Goal: Information Seeking & Learning: Learn about a topic

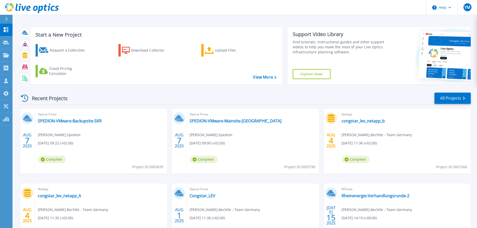
scroll to position [49, 0]
click at [238, 125] on div "Optical Prime SPEDION-VMware-Mainsite-Krombach Tobias Heim , Spedion 08.07.2025…" at bounding box center [252, 141] width 132 height 65
click at [238, 123] on link "SPEDION-VMware-Mainsite-[GEOGRAPHIC_DATA]" at bounding box center [235, 120] width 92 height 5
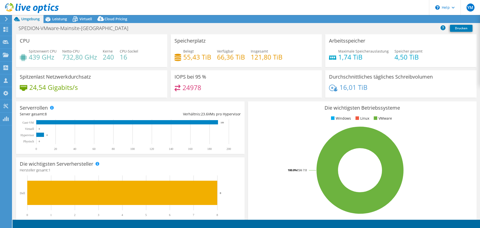
select select "USD"
click at [195, 88] on h4 "24978" at bounding box center [192, 88] width 19 height 6
click at [195, 87] on h4 "24978" at bounding box center [192, 88] width 19 height 6
click at [218, 85] on div "24978" at bounding box center [247, 90] width 144 height 11
click at [196, 87] on h4 "24978" at bounding box center [192, 88] width 19 height 6
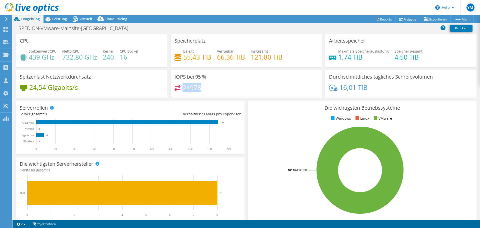
click at [196, 87] on h4 "24978" at bounding box center [192, 88] width 19 height 6
click at [278, 92] on div "24978" at bounding box center [247, 90] width 144 height 11
click at [63, 17] on span "Leistung" at bounding box center [59, 19] width 15 height 5
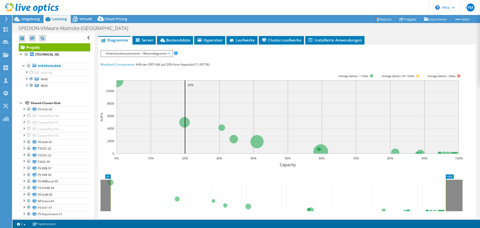
scroll to position [100, 0]
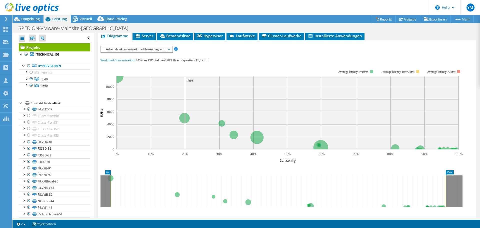
click at [148, 50] on span "Arbeitslastkonzentration – Blasendiagramm" at bounding box center [137, 49] width 66 height 6
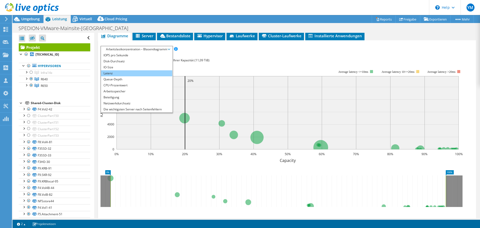
click at [123, 72] on li "Latenz" at bounding box center [136, 73] width 71 height 6
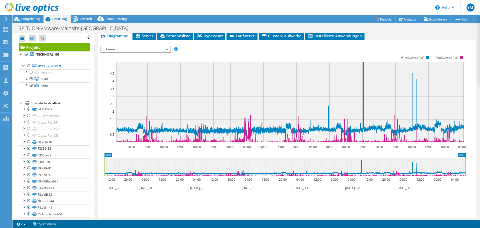
click at [160, 49] on span "Latenz" at bounding box center [136, 49] width 64 height 6
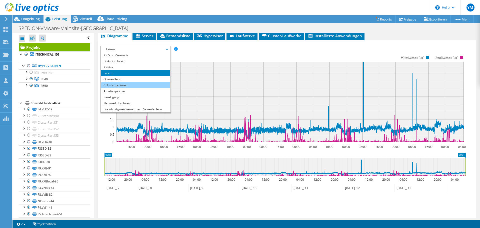
click at [151, 84] on li "CPU-Prozentwert" at bounding box center [135, 85] width 69 height 6
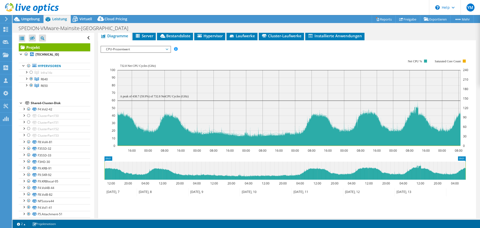
click at [154, 48] on span "CPU-Prozentwert" at bounding box center [136, 49] width 64 height 6
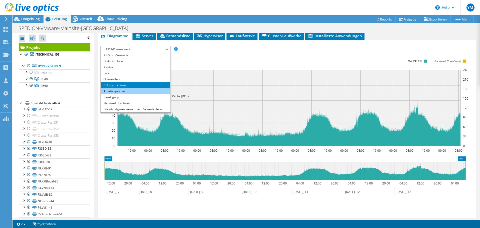
click at [135, 91] on li "Arbeitsspeicher" at bounding box center [135, 91] width 69 height 6
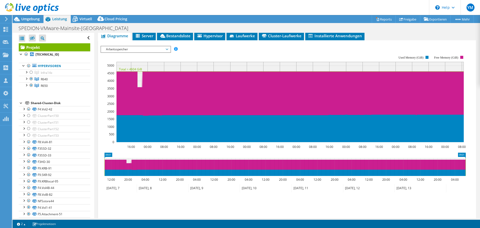
click at [154, 60] on rect at bounding box center [284, 99] width 366 height 100
click at [149, 53] on div "IOPS pro Sekunde Disk-Durchsatz IO-Size Latenz Queue-Depth CPU-Prozentwert Arbe…" at bounding box center [287, 131] width 373 height 171
click at [149, 50] on span "Arbeitsspeicher" at bounding box center [136, 49] width 64 height 6
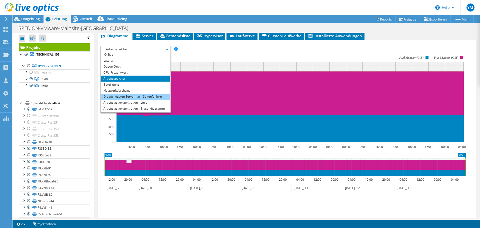
scroll to position [18, 0]
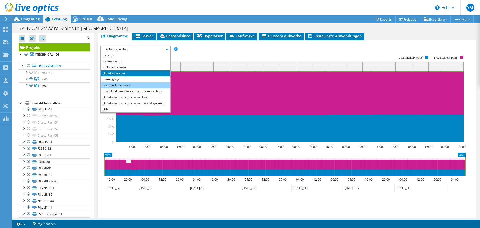
click at [130, 86] on li "Netzwerkdurchsatz" at bounding box center [135, 85] width 69 height 6
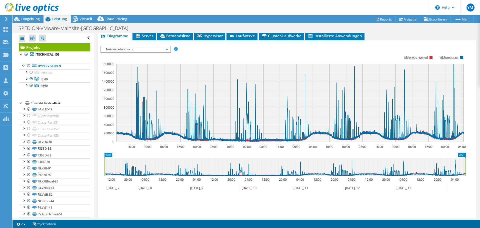
click at [195, 182] on icon "09:01 09:01 12:00 20:00 04:00 12:00 20:00 04:00 12:00 20:00 04:00 12:00 20:00 0…" at bounding box center [285, 173] width 369 height 40
click at [154, 49] on span "Netzwerkdurchsatz" at bounding box center [136, 49] width 64 height 6
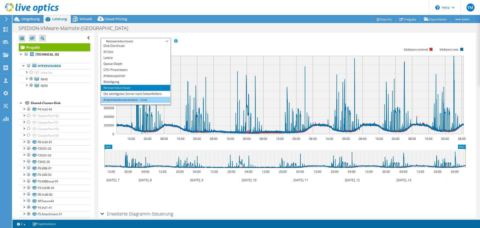
scroll to position [0, 0]
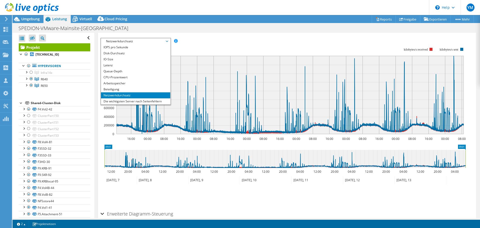
click at [207, 35] on div "IOPS pro Sekunde Disk-Durchsatz IO-Size Latenz Queue-Depth CPU-Prozentwert Arbe…" at bounding box center [287, 120] width 373 height 176
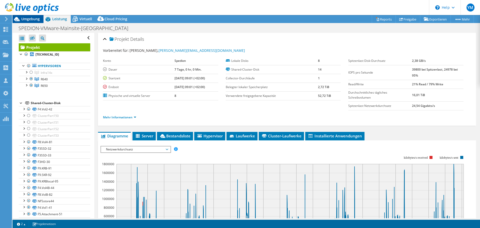
click at [34, 19] on span "Umgebung" at bounding box center [30, 19] width 19 height 5
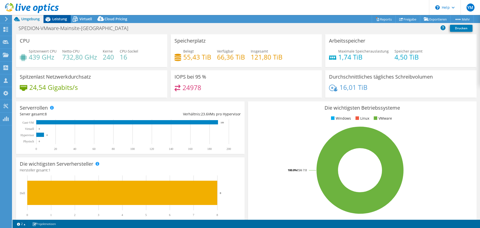
click at [57, 19] on span "Leistung" at bounding box center [59, 19] width 15 height 5
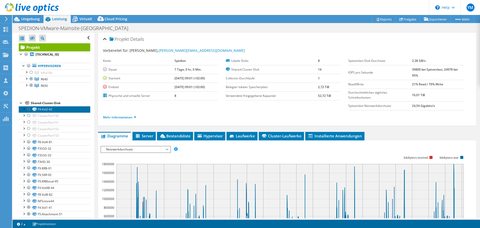
click at [44, 108] on link "F4.Vol2-42" at bounding box center [55, 109] width 72 height 7
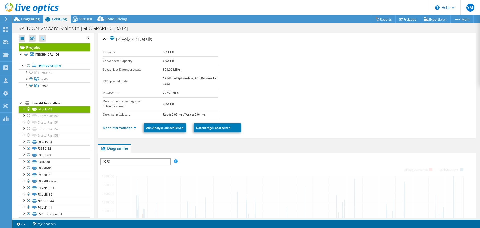
click at [48, 104] on div "Shared-Cluster-Disk" at bounding box center [61, 103] width 60 height 6
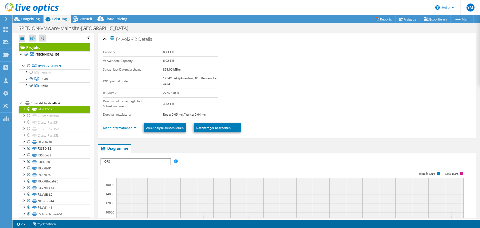
click at [118, 127] on link "Mehr Informationen" at bounding box center [119, 128] width 33 height 4
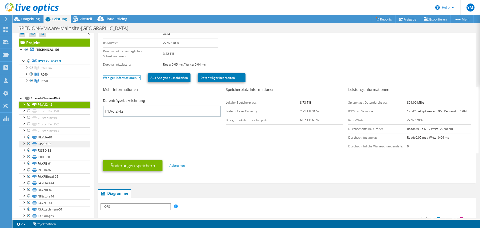
scroll to position [12, 0]
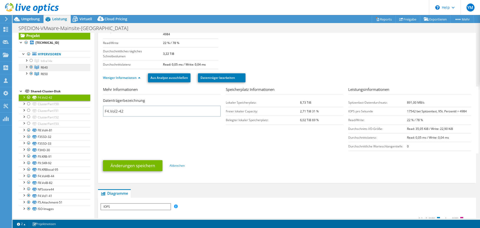
click at [45, 68] on span "R640" at bounding box center [44, 67] width 7 height 4
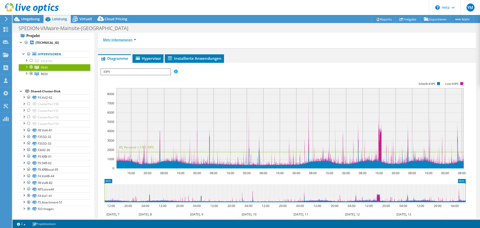
click at [122, 38] on link "Mehr Informationen" at bounding box center [119, 40] width 33 height 4
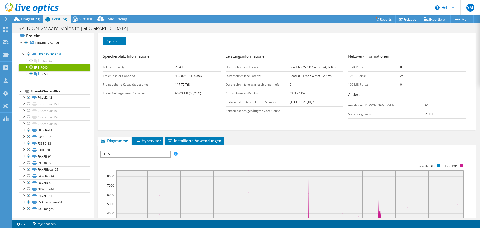
scroll to position [25, 0]
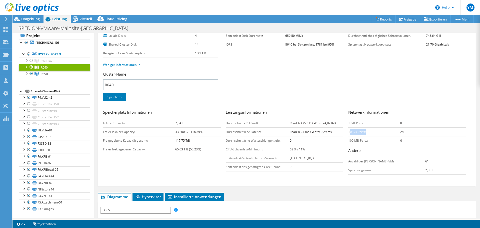
drag, startPoint x: 348, startPoint y: 133, endPoint x: 373, endPoint y: 133, distance: 25.0
click at [373, 133] on td "10 GB-Ports:" at bounding box center [375, 131] width 52 height 9
click at [358, 131] on td "10 GB-Ports:" at bounding box center [375, 131] width 52 height 9
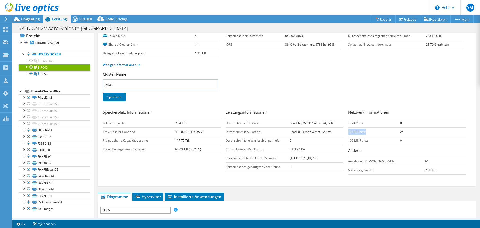
click at [382, 131] on td "10 GB-Ports:" at bounding box center [375, 131] width 52 height 9
click at [383, 131] on td "10 GB-Ports:" at bounding box center [375, 131] width 52 height 9
click at [401, 131] on b "24" at bounding box center [403, 132] width 4 height 4
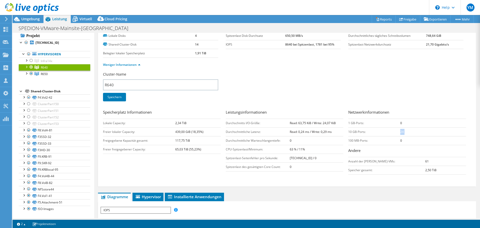
click at [401, 131] on b "24" at bounding box center [403, 132] width 4 height 4
click at [25, 67] on div at bounding box center [26, 66] width 5 height 5
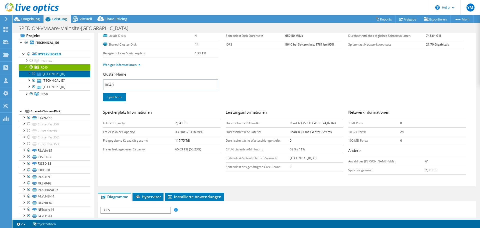
click at [46, 74] on link "[TECHNICAL_ID]" at bounding box center [55, 74] width 72 height 7
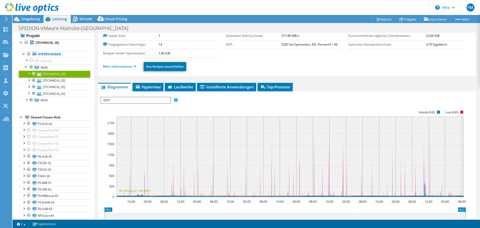
click at [31, 74] on div at bounding box center [28, 73] width 5 height 5
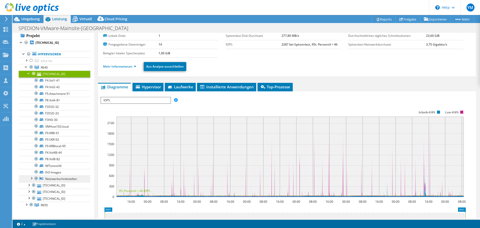
click at [69, 179] on link "Netzwerkschnittstellen" at bounding box center [55, 178] width 72 height 7
click at [32, 179] on div at bounding box center [31, 177] width 5 height 5
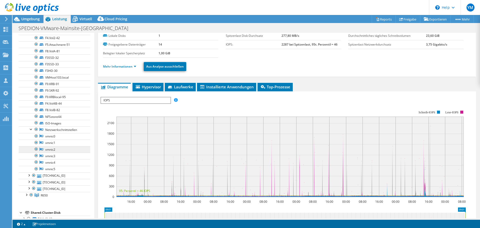
scroll to position [62, 0]
click at [62, 135] on link "vmnic0" at bounding box center [55, 135] width 72 height 7
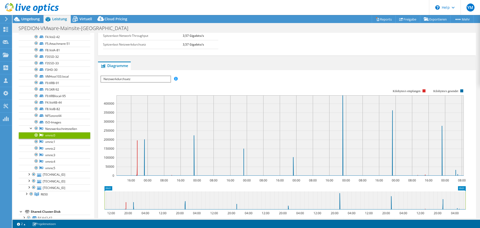
scroll to position [0, 0]
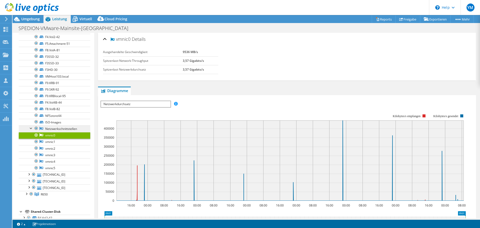
click at [62, 129] on link "Netzwerkschnittstellen" at bounding box center [55, 128] width 72 height 7
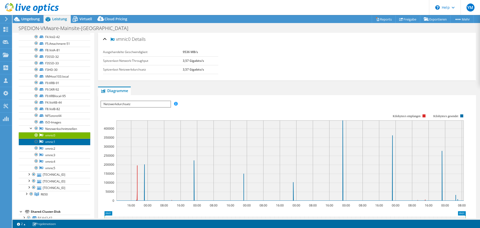
click at [56, 142] on link "vmnic1" at bounding box center [55, 142] width 72 height 7
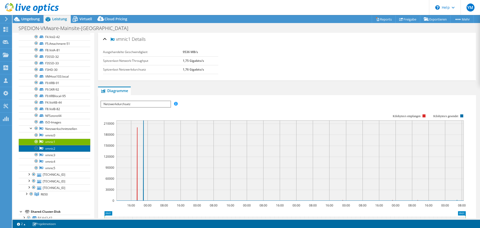
click at [64, 150] on link "vmnic2" at bounding box center [55, 148] width 72 height 7
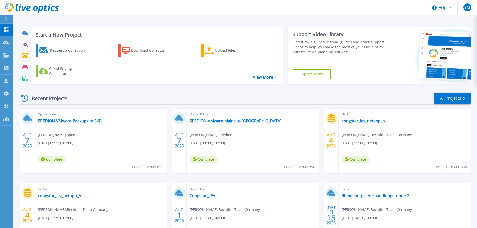
click at [77, 122] on link "SPEDION-VMware-Backupsite-SKR" at bounding box center [70, 120] width 64 height 5
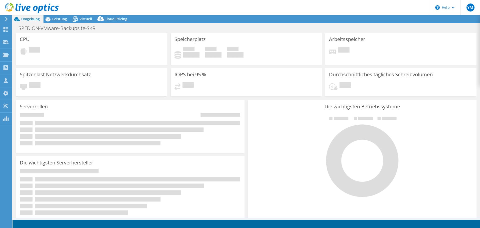
select select "USD"
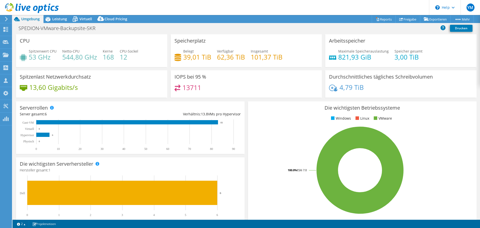
click at [146, 82] on div "Spitzenlast Netzwerkdurchsatz 13,60 Gigabits/s" at bounding box center [91, 83] width 151 height 27
click at [147, 82] on div "Spitzenlast Netzwerkdurchsatz 13,60 Gigabits/s" at bounding box center [91, 83] width 151 height 27
click at [192, 87] on h4 "13711" at bounding box center [192, 88] width 19 height 6
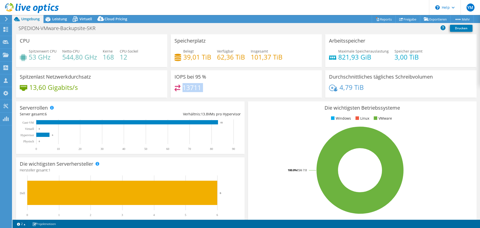
click at [192, 87] on h4 "13711" at bounding box center [192, 88] width 19 height 6
click at [210, 86] on div "13711" at bounding box center [247, 90] width 144 height 11
click at [194, 87] on h4 "13711" at bounding box center [192, 88] width 19 height 6
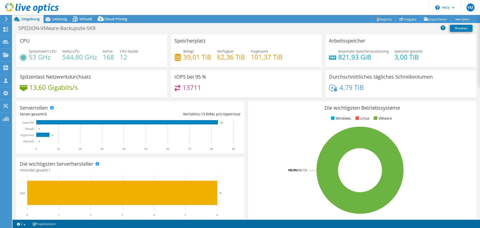
click at [212, 87] on div "13711" at bounding box center [247, 90] width 144 height 11
click at [63, 22] on div "Leistung" at bounding box center [57, 19] width 27 height 8
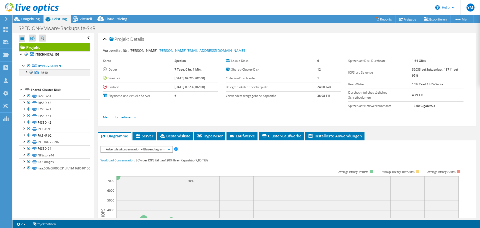
click at [27, 73] on div at bounding box center [26, 71] width 5 height 5
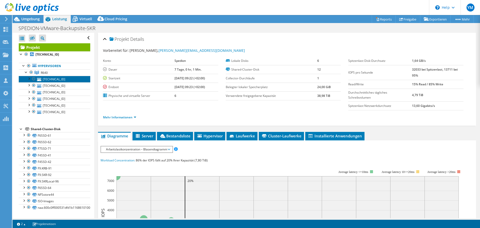
click at [49, 79] on link "192.168.207.201" at bounding box center [55, 79] width 72 height 7
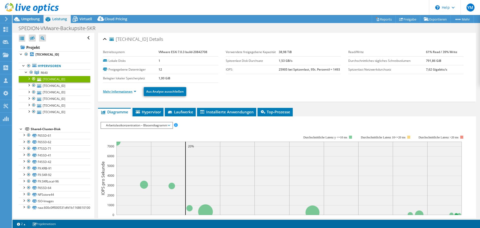
click at [118, 93] on link "Mehr Informationen" at bounding box center [119, 91] width 33 height 4
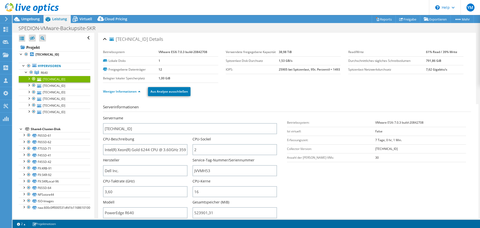
click at [216, 103] on div "Serverinformationen Servername 192.168.207.201 CPU-Beschreibung Intel(R) Xeon(R…" at bounding box center [287, 213] width 368 height 227
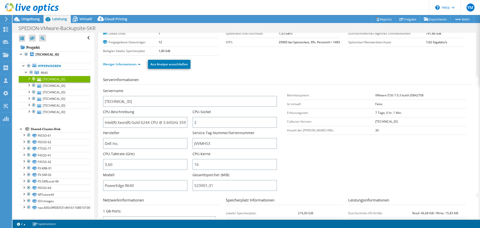
scroll to position [50, 0]
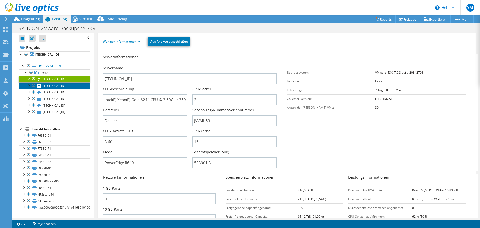
click at [48, 88] on link "192.168.207.205" at bounding box center [55, 85] width 72 height 7
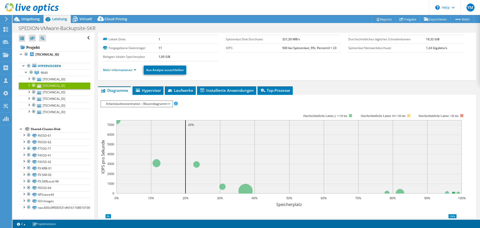
scroll to position [0, 0]
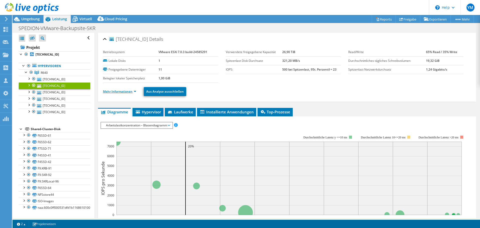
click at [124, 93] on link "Mehr Informationen" at bounding box center [119, 91] width 33 height 4
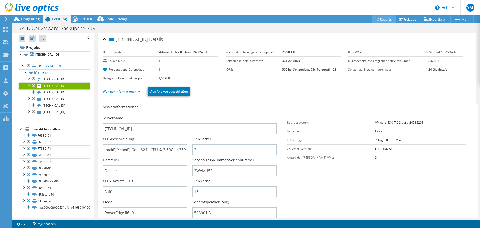
click at [385, 19] on link "Reports" at bounding box center [384, 19] width 24 height 8
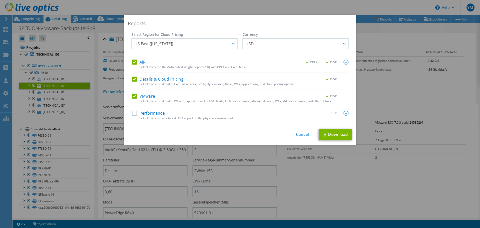
drag, startPoint x: 136, startPoint y: 80, endPoint x: 132, endPoint y: 73, distance: 8.7
click at [135, 79] on label "Details & Cloud Pricing" at bounding box center [158, 79] width 52 height 5
click at [0, 0] on input "Details & Cloud Pricing" at bounding box center [0, 0] width 0 height 0
click at [132, 62] on label "AIR" at bounding box center [139, 62] width 14 height 5
click at [0, 0] on input "AIR" at bounding box center [0, 0] width 0 height 0
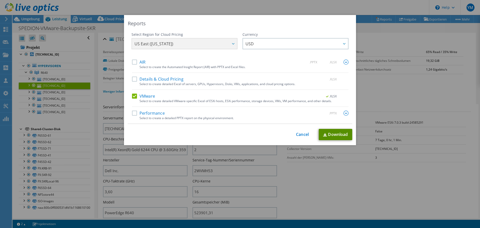
click at [324, 134] on img at bounding box center [325, 134] width 4 height 3
click at [108, 55] on div "Reports Select Region for Cloud Pricing Asia Pacific (Hong Kong) Asia Pacific (…" at bounding box center [240, 114] width 480 height 198
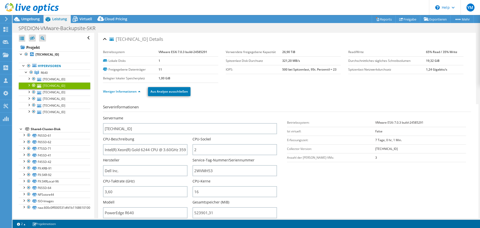
click at [33, 17] on span "Umgebung" at bounding box center [30, 19] width 19 height 5
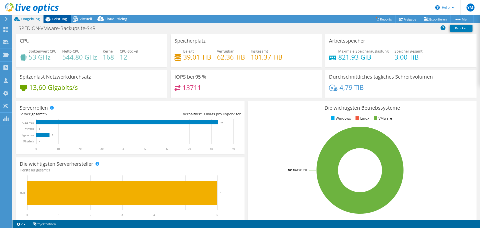
click at [54, 19] on span "Leistung" at bounding box center [59, 19] width 15 height 5
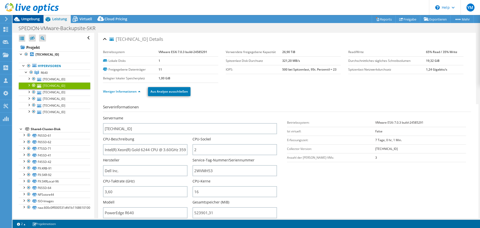
click at [26, 17] on span "Umgebung" at bounding box center [30, 19] width 19 height 5
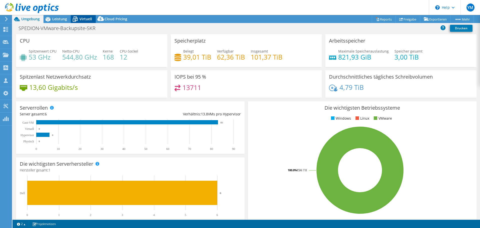
click at [80, 18] on span "Virtuell" at bounding box center [86, 19] width 13 height 5
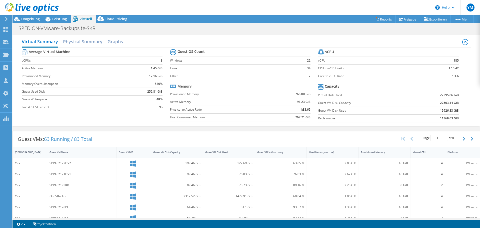
click at [103, 112] on section "Average Virtual Machine vCPUs 3 Active Memory 1.45 GiB Provisioned Memory 12.16…" at bounding box center [96, 81] width 148 height 66
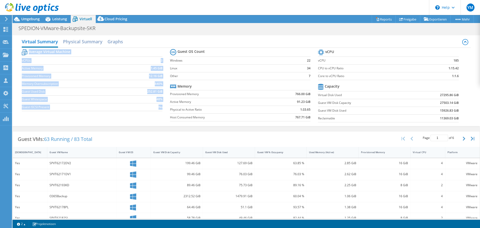
click at [103, 112] on section "Average Virtual Machine vCPUs 3 Active Memory 1.45 GiB Provisioned Memory 12.16…" at bounding box center [96, 81] width 148 height 66
click at [103, 108] on label "Guest iSCSI Present" at bounding box center [75, 107] width 107 height 5
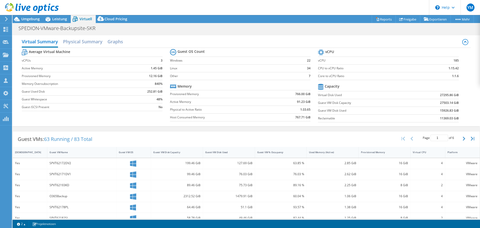
click at [103, 108] on label "Guest iSCSI Present" at bounding box center [75, 107] width 107 height 5
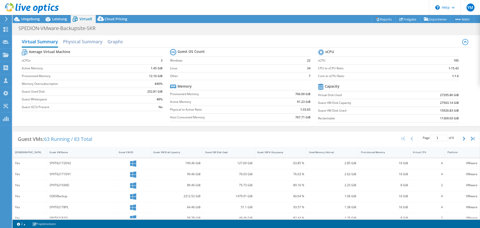
click at [349, 77] on label "Core to vCPU Ratio" at bounding box center [370, 76] width 104 height 5
click at [21, 17] on span "Umgebung" at bounding box center [30, 19] width 19 height 5
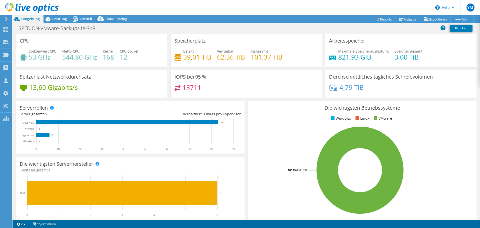
click at [108, 57] on h4 "168" at bounding box center [108, 57] width 11 height 6
click at [122, 58] on h4 "12" at bounding box center [129, 57] width 19 height 6
click at [71, 16] on icon at bounding box center [75, 19] width 9 height 9
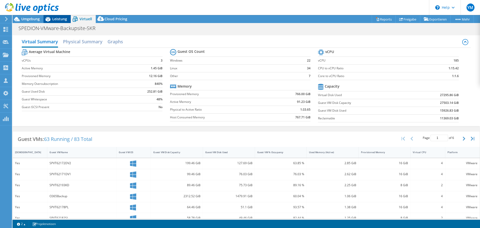
click at [48, 18] on icon at bounding box center [48, 19] width 5 height 5
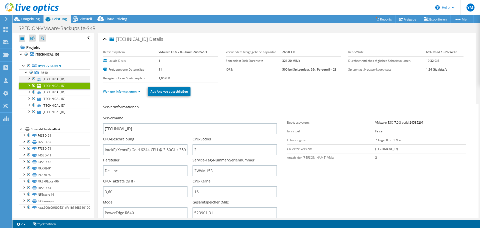
click at [29, 78] on div at bounding box center [28, 78] width 5 height 5
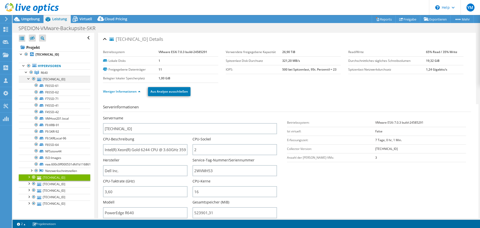
click at [29, 78] on div at bounding box center [28, 78] width 5 height 5
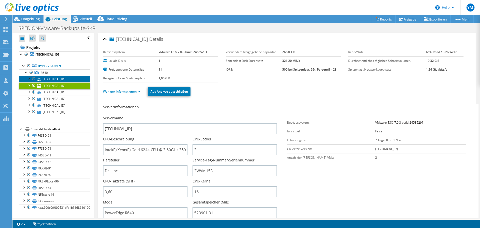
click at [58, 80] on link "192.168.207.201" at bounding box center [55, 79] width 72 height 7
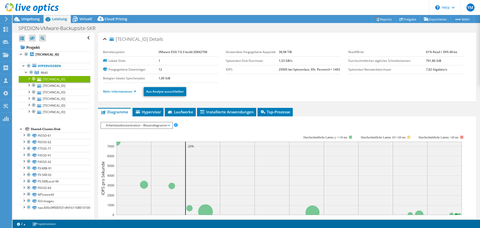
click at [269, 90] on ul "Mehr Informationen Aus Analyse ausschließen" at bounding box center [287, 91] width 368 height 10
click at [271, 71] on label "IOPS:" at bounding box center [252, 69] width 53 height 5
click at [262, 68] on label "IOPS:" at bounding box center [252, 69] width 53 height 5
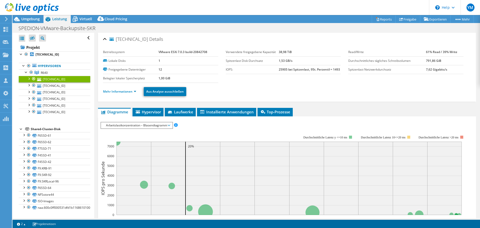
click at [262, 68] on label "IOPS:" at bounding box center [252, 69] width 53 height 5
click at [258, 62] on label "Spitzenlast Disk-Durchsatz" at bounding box center [252, 60] width 53 height 5
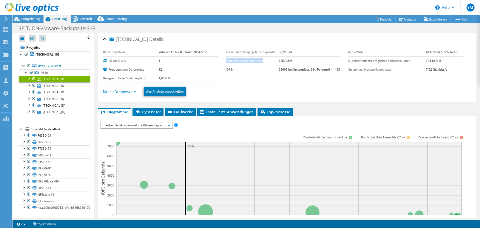
click at [266, 60] on label "Spitzenlast Disk-Durchsatz" at bounding box center [252, 60] width 53 height 5
click at [53, 84] on link "192.168.207.205" at bounding box center [55, 85] width 72 height 7
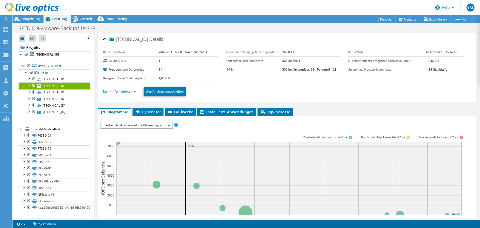
click at [222, 88] on ul "Mehr Informationen Aus Analyse ausschließen" at bounding box center [287, 91] width 368 height 10
click at [120, 91] on link "Mehr Informationen" at bounding box center [119, 91] width 33 height 4
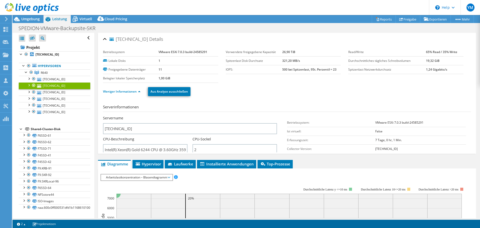
click at [280, 84] on div "Weniger Informationen Aus Analyse ausschließen" at bounding box center [287, 92] width 368 height 18
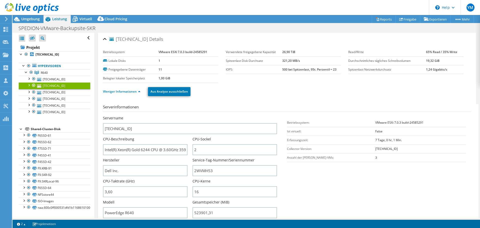
scroll to position [50, 0]
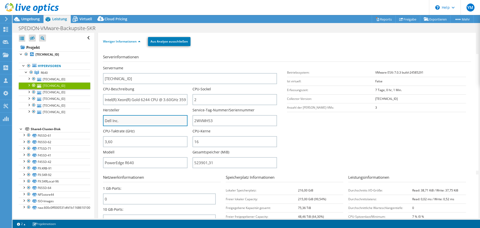
click at [145, 125] on input "Dell Inc." at bounding box center [145, 120] width 85 height 11
click at [354, 135] on section "Serverinformationen Servername 192.168.207.205 CPU-Beschreibung Intel(R) Xeon(R…" at bounding box center [288, 112] width 371 height 117
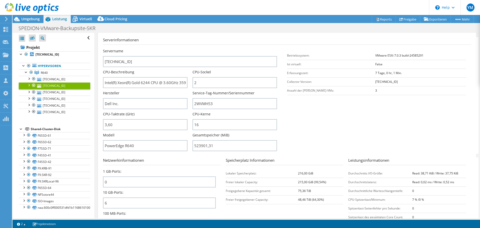
scroll to position [100, 0]
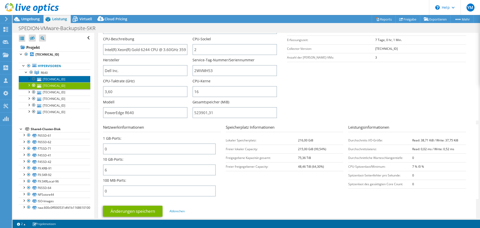
click at [49, 79] on link "192.168.207.201" at bounding box center [55, 79] width 72 height 7
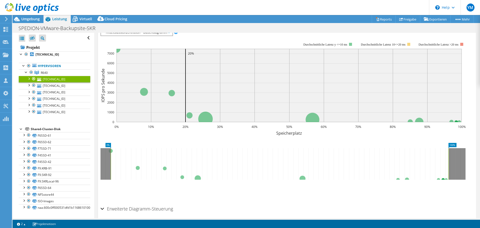
scroll to position [0, 0]
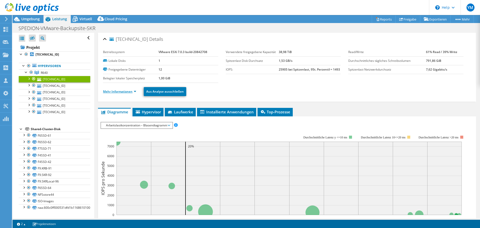
click at [123, 91] on link "Mehr Informationen" at bounding box center [119, 91] width 33 height 4
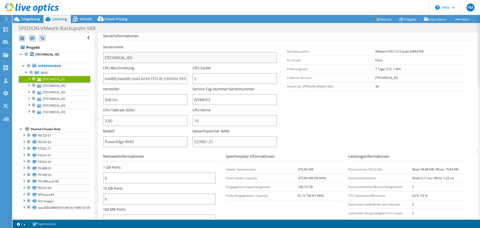
scroll to position [75, 0]
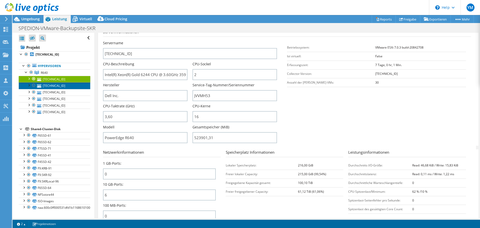
click at [60, 85] on link "192.168.207.205" at bounding box center [55, 85] width 72 height 7
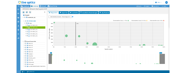
scroll to position [48, 0]
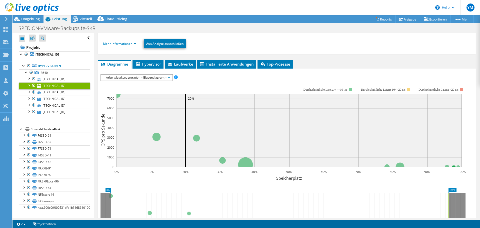
click at [131, 44] on link "Mehr Informationen" at bounding box center [119, 44] width 33 height 4
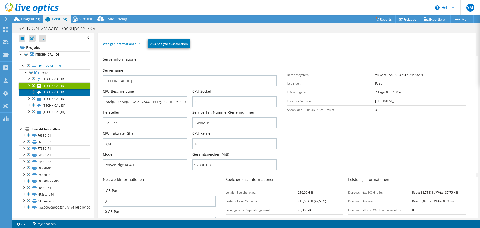
click at [41, 89] on link "192.168.207.202" at bounding box center [55, 92] width 72 height 7
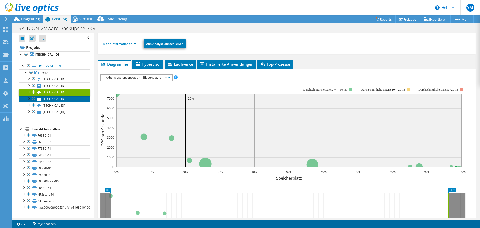
click at [64, 99] on link "192.168.207.203" at bounding box center [55, 99] width 72 height 7
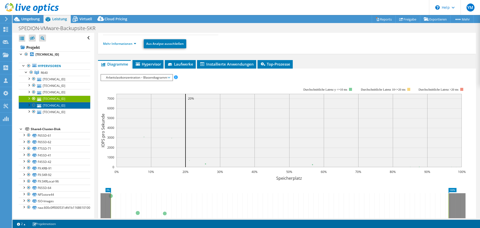
click at [65, 107] on link "192.168.207.204" at bounding box center [55, 105] width 72 height 7
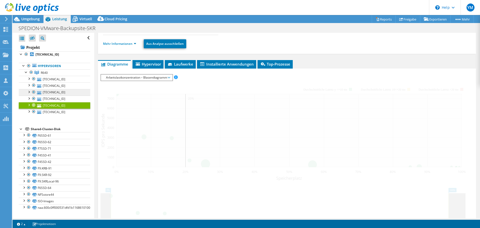
drag, startPoint x: 61, startPoint y: 115, endPoint x: 62, endPoint y: 93, distance: 22.3
click at [61, 115] on ul "Hypervisoren R640 192.168.207.201" at bounding box center [55, 89] width 72 height 63
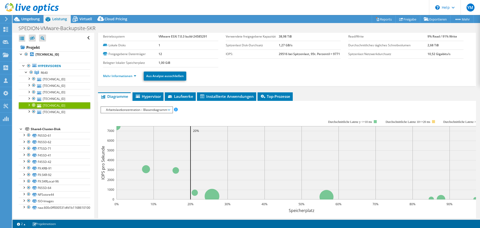
scroll to position [0, 0]
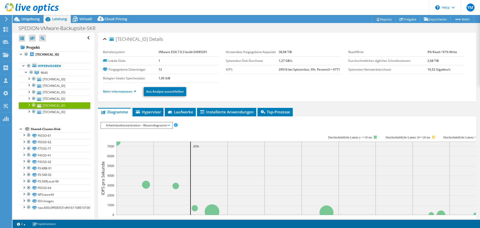
click at [130, 41] on span "192.168.207.204" at bounding box center [129, 39] width 39 height 5
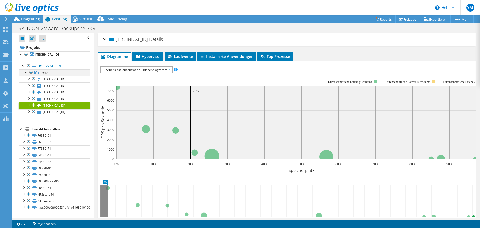
click at [25, 72] on div at bounding box center [26, 71] width 5 height 5
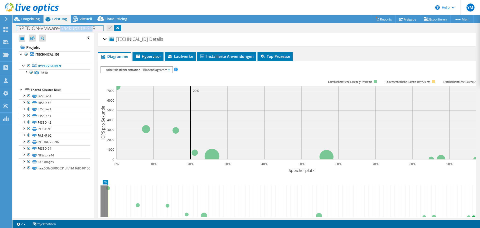
drag, startPoint x: 64, startPoint y: 27, endPoint x: 91, endPoint y: 27, distance: 27.0
click at [91, 27] on h1 "SPEDION-VMware-Backupsite-SKR" at bounding box center [59, 29] width 87 height 6
click at [153, 26] on div "SPEDION-VMware-Backupsite-SKR Drucken" at bounding box center [247, 28] width 468 height 9
click at [38, 20] on span "Umgebung" at bounding box center [30, 19] width 19 height 5
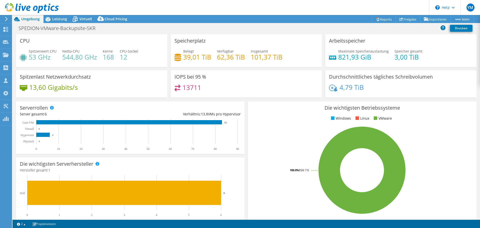
click at [188, 58] on h4 "39,01 TiB" at bounding box center [197, 57] width 28 height 6
click at [112, 58] on h4 "168" at bounding box center [108, 57] width 11 height 6
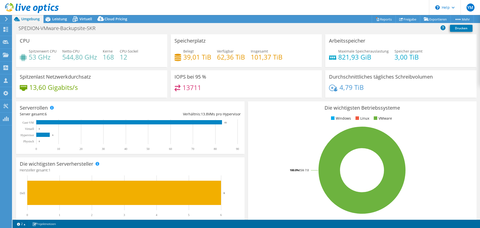
click at [127, 58] on h4 "12" at bounding box center [129, 57] width 19 height 6
click at [123, 58] on h4 "12" at bounding box center [129, 57] width 19 height 6
click at [109, 58] on h4 "168" at bounding box center [108, 57] width 11 height 6
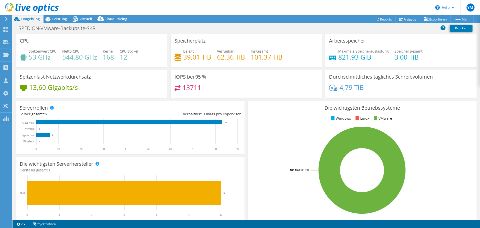
click at [125, 59] on h4 "12" at bounding box center [129, 57] width 19 height 6
click at [151, 83] on div "Spitzenlast Netzwerkdurchsatz 13,60 Gigabits/s" at bounding box center [91, 83] width 151 height 27
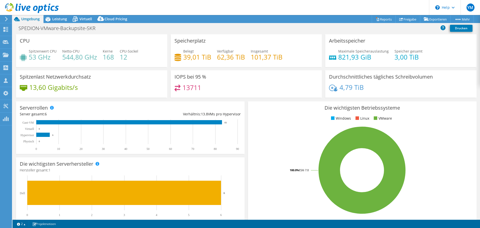
click at [120, 55] on h4 "12" at bounding box center [129, 57] width 19 height 6
click at [109, 58] on h4 "168" at bounding box center [108, 57] width 11 height 6
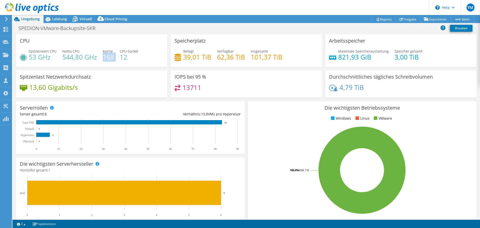
click at [109, 58] on h4 "168" at bounding box center [108, 57] width 11 height 6
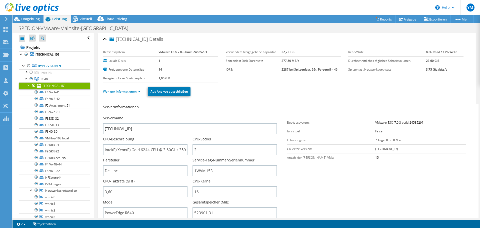
select select "USD"
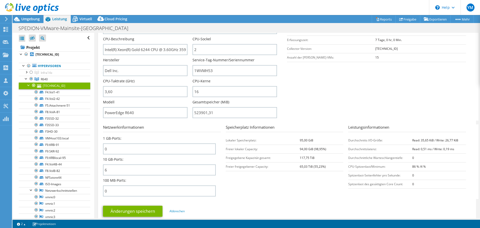
click at [235, 183] on section "Netzwerkinformationen 1 GB-Ports: 0 10 GB-Ports: 6 100 MB-Ports: 0 Speicherplat…" at bounding box center [288, 161] width 371 height 75
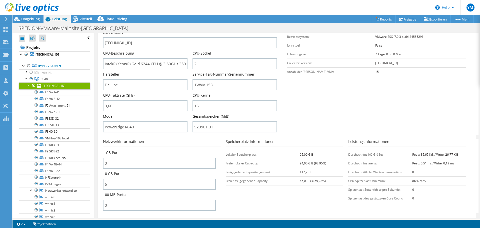
scroll to position [50, 0]
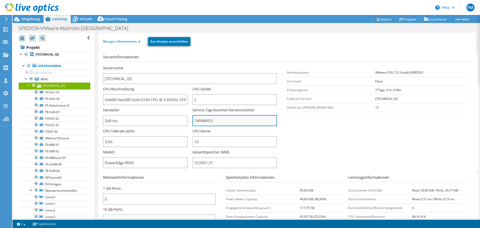
click at [250, 119] on input "1WVMH53" at bounding box center [235, 120] width 85 height 11
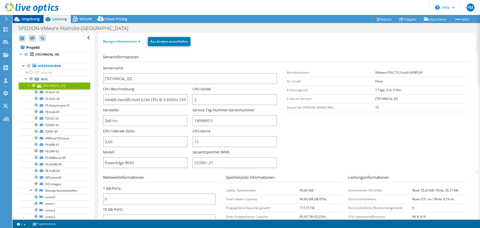
click at [23, 18] on span "Umgebung" at bounding box center [30, 19] width 19 height 5
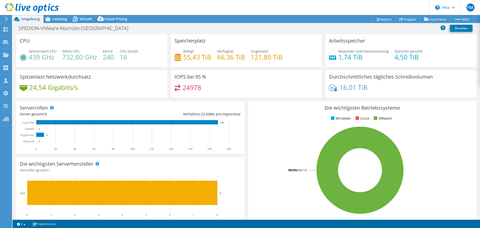
click at [57, 16] on div at bounding box center [29, 8] width 59 height 17
click at [58, 18] on span "Leistung" at bounding box center [59, 19] width 15 height 5
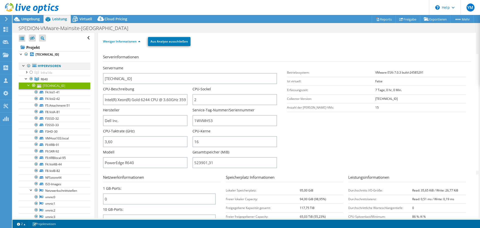
click at [23, 65] on div at bounding box center [23, 65] width 5 height 5
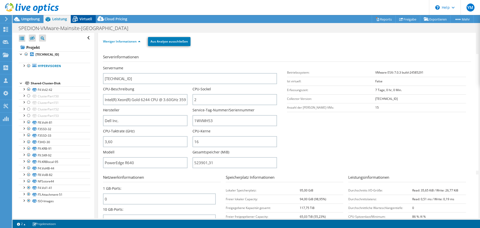
click at [80, 17] on span "Virtuell" at bounding box center [86, 19] width 13 height 5
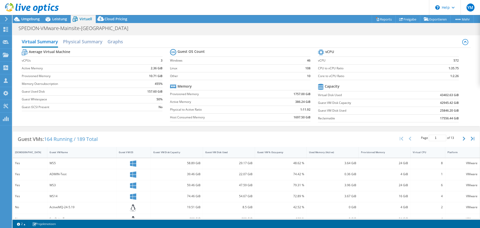
click at [392, 80] on section "vCPU vCPU 572 CPU to vCPU Ratio 1:35.75 Core to vCPU Ratio 1:2.26 Capacity Virt…" at bounding box center [392, 86] width 148 height 77
click at [392, 80] on td "Core to vCPU Ratio" at bounding box center [370, 76] width 104 height 8
click at [24, 21] on span "Umgebung" at bounding box center [30, 19] width 19 height 5
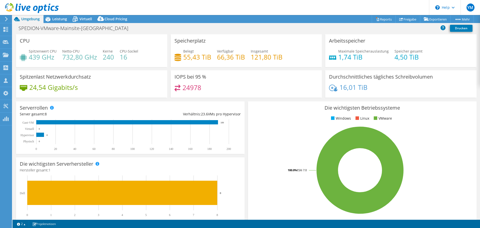
click at [165, 61] on div "CPU Spitzenwert CPU 439 GHz Netto-CPU 732,80 GHz Kerne 240 CPU-Sockel 16" at bounding box center [91, 50] width 151 height 33
click at [148, 59] on div "Spitzenwert CPU 439 GHz Netto-CPU 732,80 GHz Kerne 240 CPU-Sockel 16" at bounding box center [92, 57] width 144 height 16
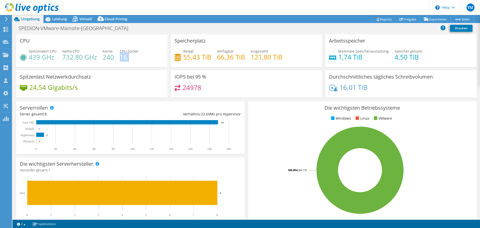
click at [148, 58] on div "Spitzenwert CPU 439 GHz Netto-CPU 732,80 GHz Kerne 240 CPU-Sockel 16" at bounding box center [92, 57] width 144 height 16
click at [120, 57] on h4 "16" at bounding box center [129, 57] width 19 height 6
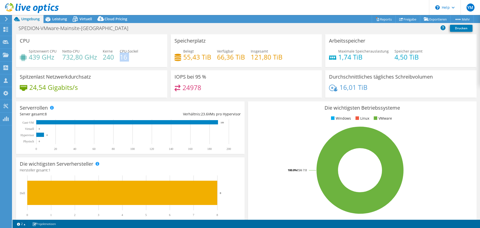
click at [120, 57] on h4 "16" at bounding box center [129, 57] width 19 height 6
click at [122, 56] on h4 "16" at bounding box center [129, 57] width 19 height 6
drag, startPoint x: 122, startPoint y: 56, endPoint x: 130, endPoint y: 57, distance: 7.8
click at [130, 57] on h4 "16" at bounding box center [129, 57] width 19 height 6
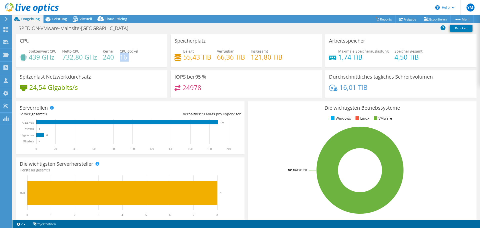
click at [123, 58] on h4 "16" at bounding box center [129, 57] width 19 height 6
click at [126, 57] on h4 "16" at bounding box center [129, 57] width 19 height 6
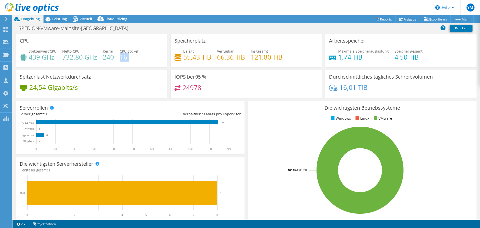
click at [126, 57] on h4 "16" at bounding box center [129, 57] width 19 height 6
click at [84, 17] on span "Virtuell" at bounding box center [86, 19] width 13 height 5
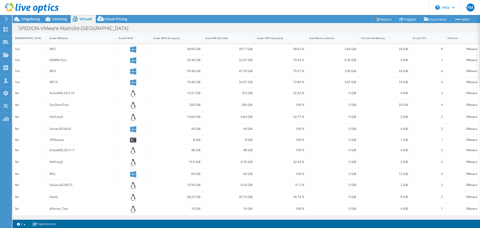
scroll to position [0, 0]
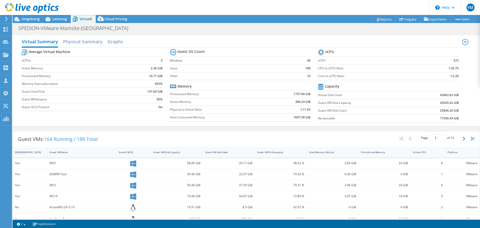
click at [180, 119] on label "Host Consumed Memory" at bounding box center [218, 117] width 97 height 5
click at [182, 117] on label "Host Consumed Memory" at bounding box center [218, 117] width 97 height 5
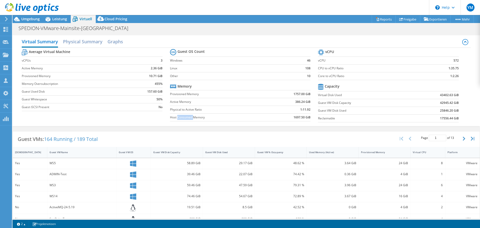
click at [182, 117] on label "Host Consumed Memory" at bounding box center [218, 117] width 97 height 5
click at [184, 118] on label "Host Consumed Memory" at bounding box center [218, 117] width 97 height 5
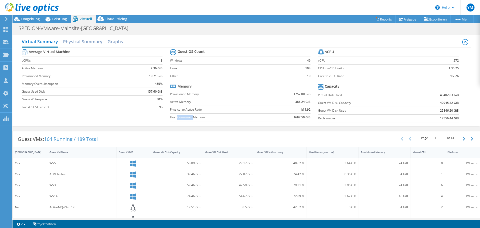
click at [184, 118] on label "Host Consumed Memory" at bounding box center [218, 117] width 97 height 5
click at [199, 118] on label "Host Consumed Memory" at bounding box center [218, 117] width 97 height 5
drag, startPoint x: 199, startPoint y: 118, endPoint x: 171, endPoint y: 118, distance: 28.3
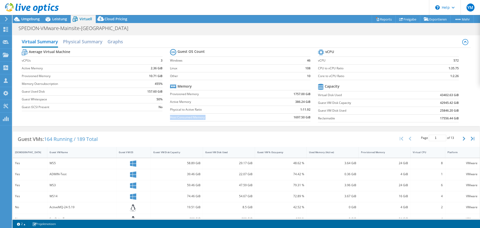
click at [171, 118] on label "Host Consumed Memory" at bounding box center [218, 117] width 97 height 5
drag, startPoint x: 171, startPoint y: 118, endPoint x: 205, endPoint y: 119, distance: 34.5
click at [205, 119] on label "Host Consumed Memory" at bounding box center [218, 117] width 97 height 5
click at [206, 118] on label "Host Consumed Memory" at bounding box center [218, 117] width 97 height 5
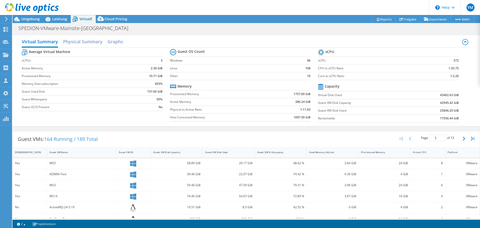
click at [206, 118] on label "Host Consumed Memory" at bounding box center [218, 117] width 97 height 5
click at [23, 20] on span "Umgebung" at bounding box center [30, 19] width 19 height 5
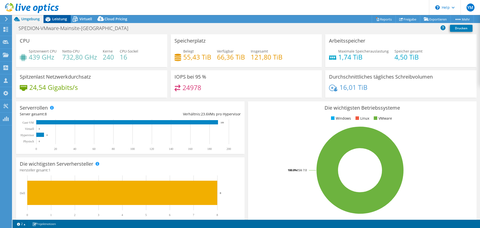
click at [59, 21] on span "Leistung" at bounding box center [59, 19] width 15 height 5
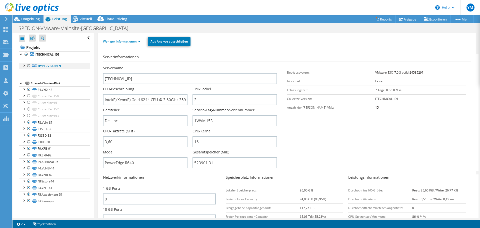
click at [27, 67] on div at bounding box center [28, 66] width 5 height 6
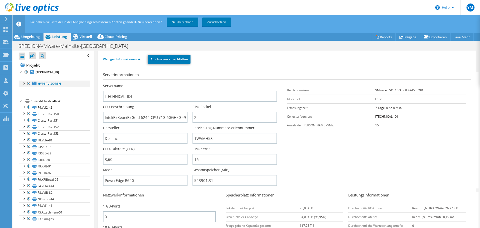
click at [23, 85] on div at bounding box center [23, 83] width 5 height 5
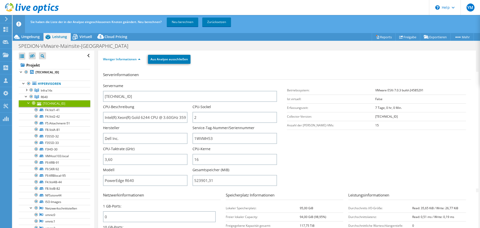
click at [27, 102] on div at bounding box center [28, 102] width 5 height 5
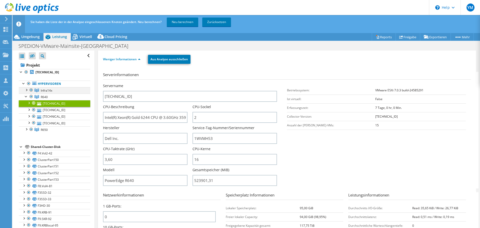
click at [29, 91] on div at bounding box center [26, 89] width 5 height 5
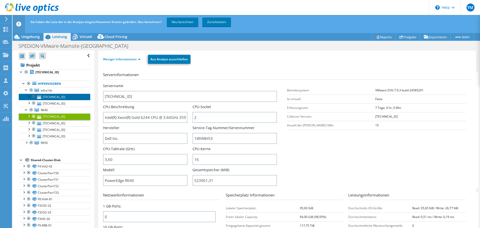
click at [49, 94] on link "[TECHNICAL_ID]" at bounding box center [55, 97] width 72 height 7
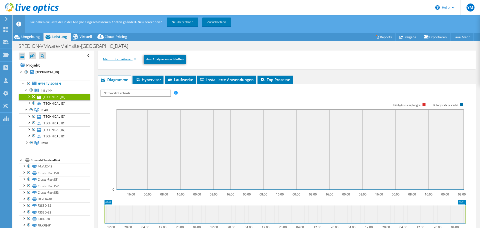
click at [127, 59] on link "Mehr Informationen" at bounding box center [119, 59] width 33 height 4
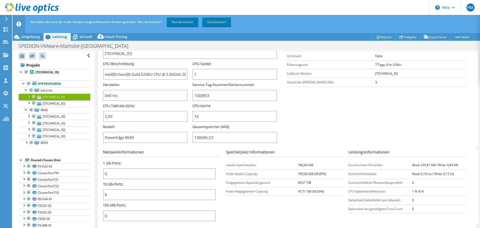
scroll to position [100, 0]
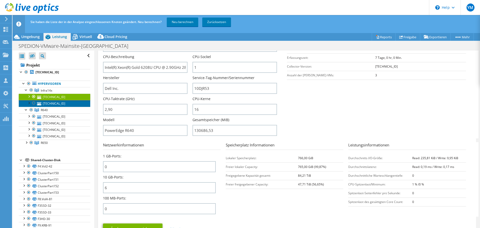
click at [50, 106] on link "[TECHNICAL_ID]" at bounding box center [55, 103] width 72 height 7
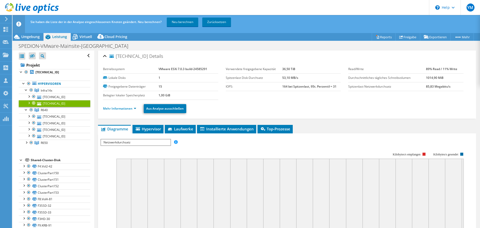
scroll to position [0, 0]
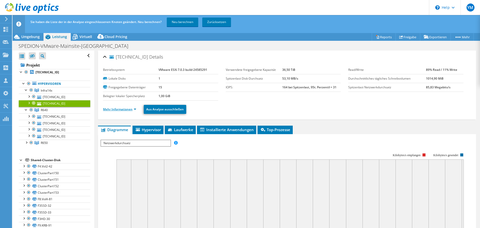
click at [130, 110] on link "Mehr Informationen" at bounding box center [119, 109] width 33 height 4
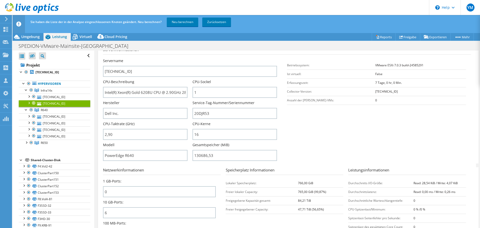
scroll to position [50, 0]
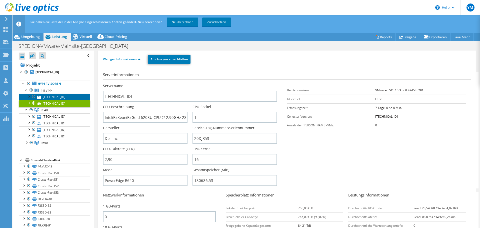
click at [68, 97] on link "[TECHNICAL_ID]" at bounding box center [55, 97] width 72 height 7
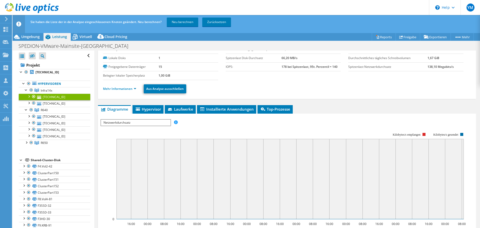
scroll to position [0, 0]
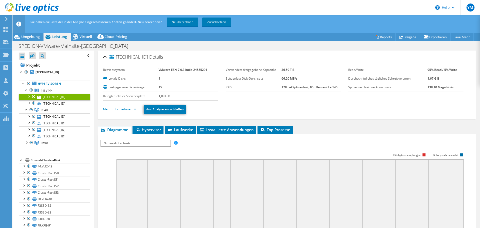
click at [123, 113] on ul "Mehr Informationen Aus Analyse ausschließen" at bounding box center [287, 109] width 368 height 10
click at [125, 108] on link "Mehr Informationen" at bounding box center [119, 109] width 33 height 4
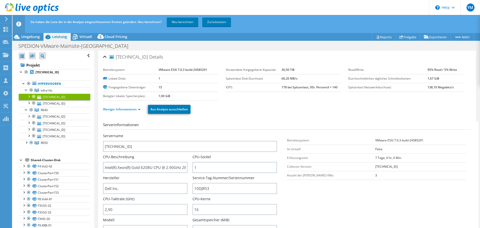
click at [268, 109] on ul "Weniger Informationen Aus Analyse ausschließen" at bounding box center [287, 109] width 368 height 10
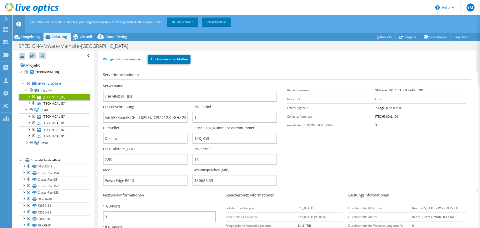
scroll to position [75, 0]
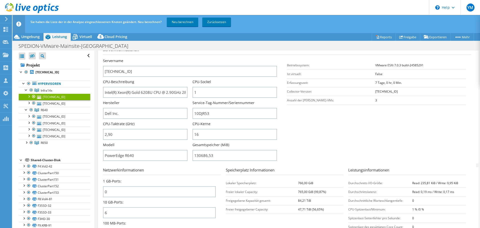
click at [376, 149] on section "Serverinformationen Servername [TECHNICAL_ID] CPU-Beschreibung Intel(R) Xeon(R)…" at bounding box center [288, 105] width 371 height 117
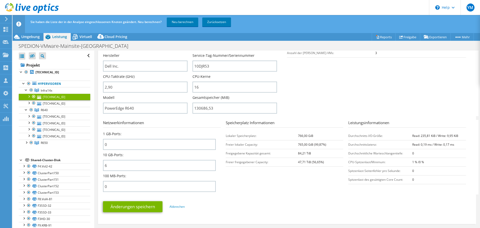
scroll to position [125, 0]
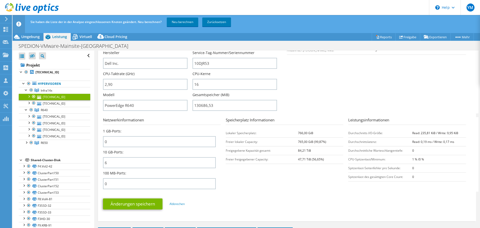
click at [313, 168] on section "Netzwerkinformationen 1 GB-Ports: 0 10 GB-Ports: 6 100 MB-Ports: 0 Speicherplat…" at bounding box center [288, 154] width 371 height 75
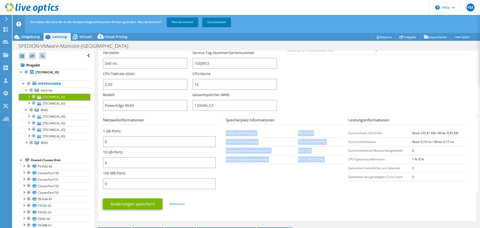
click at [313, 168] on section "Netzwerkinformationen 1 GB-Ports: 0 10 GB-Ports: 6 100 MB-Ports: 0 Speicherplat…" at bounding box center [288, 154] width 371 height 75
click at [320, 156] on td "47,71 TiB (56,65%)" at bounding box center [320, 159] width 45 height 9
click at [320, 159] on b "47,71 TiB (56,65%)" at bounding box center [311, 159] width 26 height 4
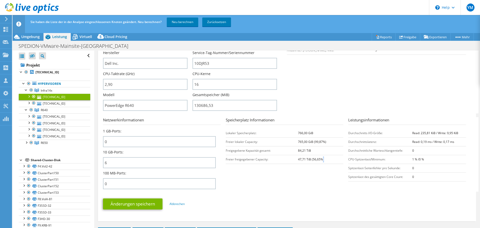
click at [320, 159] on b "47,71 TiB (56,65%)" at bounding box center [311, 159] width 26 height 4
click at [325, 159] on td "47,71 TiB (56,65%)" at bounding box center [320, 159] width 45 height 9
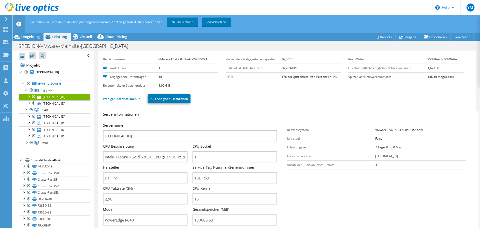
scroll to position [0, 0]
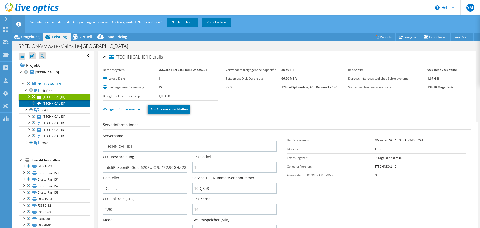
click at [55, 103] on link "[TECHNICAL_ID]" at bounding box center [55, 103] width 72 height 7
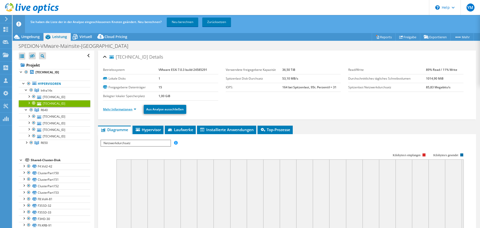
click at [106, 110] on link "Mehr Informationen" at bounding box center [119, 109] width 33 height 4
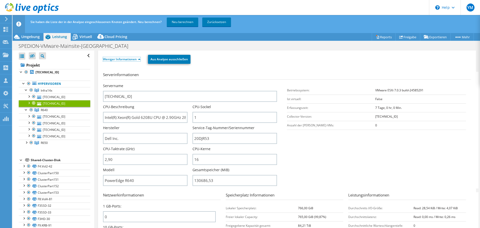
scroll to position [75, 0]
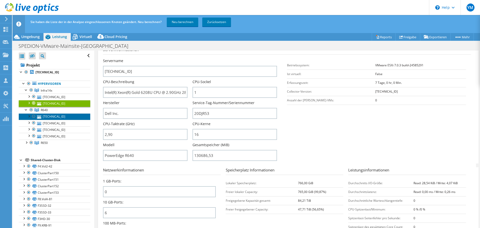
click at [58, 117] on link "[TECHNICAL_ID]" at bounding box center [55, 116] width 72 height 7
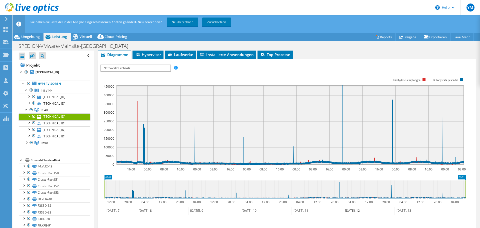
scroll to position [0, 0]
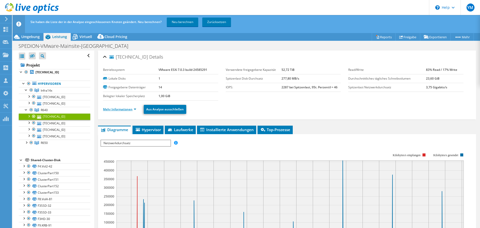
click at [119, 110] on link "Mehr Informationen" at bounding box center [119, 109] width 33 height 4
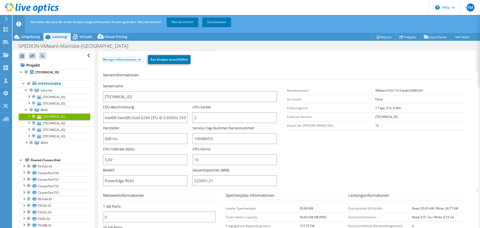
scroll to position [50, 0]
click at [59, 127] on link "[TECHNICAL_ID]" at bounding box center [55, 129] width 72 height 7
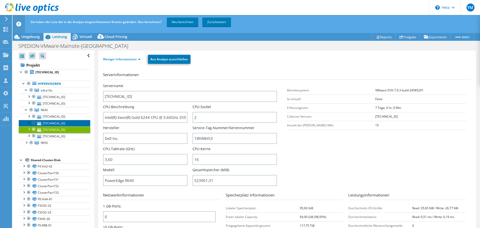
click at [61, 124] on link "[TECHNICAL_ID]" at bounding box center [55, 123] width 72 height 7
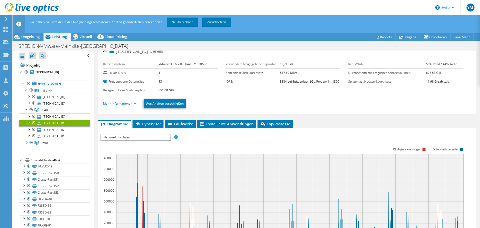
scroll to position [0, 0]
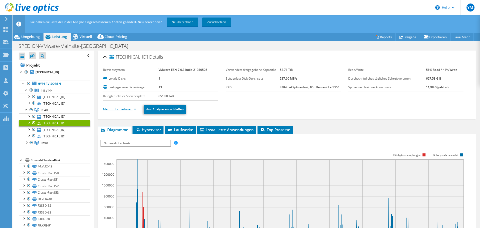
click at [120, 110] on link "Mehr Informationen" at bounding box center [119, 109] width 33 height 4
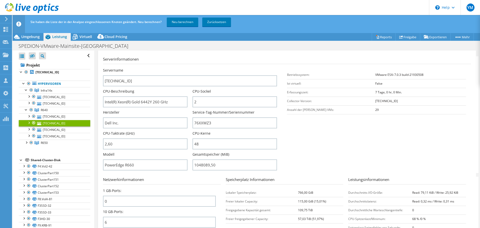
scroll to position [75, 0]
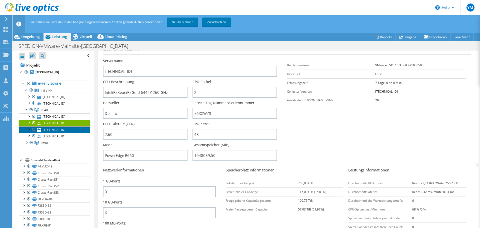
click at [64, 128] on link "[TECHNICAL_ID]" at bounding box center [55, 129] width 72 height 7
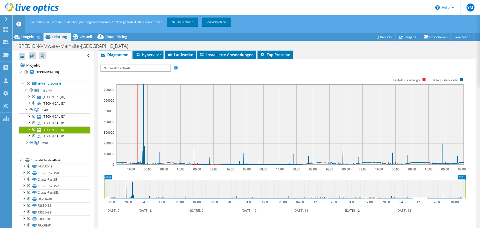
scroll to position [0, 0]
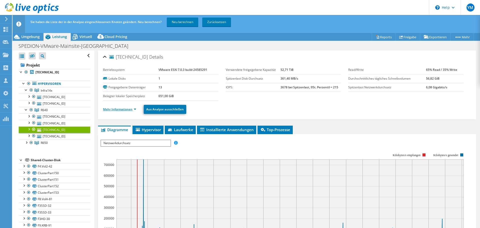
click at [128, 109] on link "Mehr Informationen" at bounding box center [119, 109] width 33 height 4
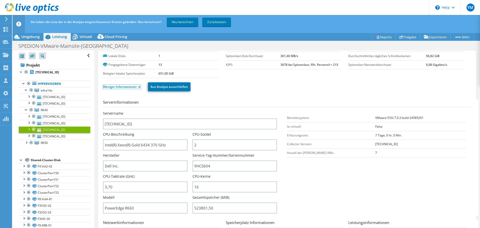
scroll to position [50, 0]
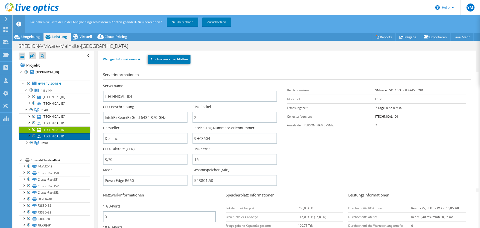
click at [44, 137] on link "[TECHNICAL_ID]" at bounding box center [55, 136] width 72 height 7
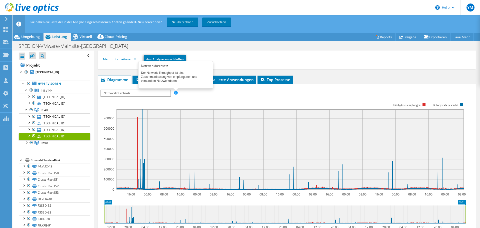
scroll to position [0, 0]
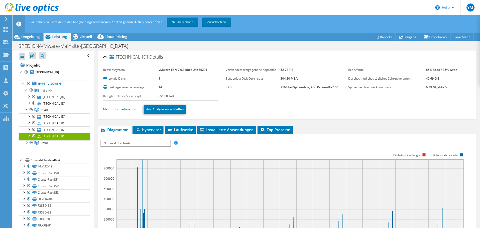
click at [128, 111] on link "Mehr Informationen" at bounding box center [119, 109] width 33 height 4
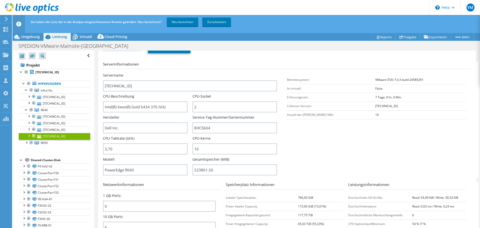
scroll to position [75, 0]
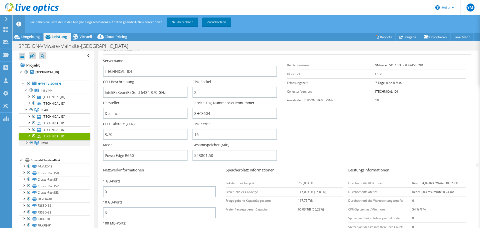
click at [27, 143] on div at bounding box center [26, 142] width 5 height 5
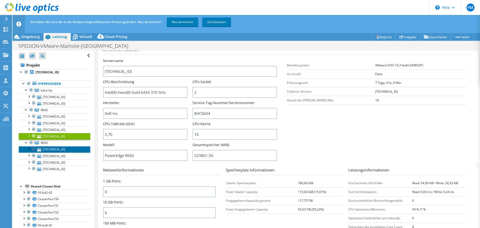
click at [52, 148] on link "[TECHNICAL_ID]" at bounding box center [55, 149] width 72 height 7
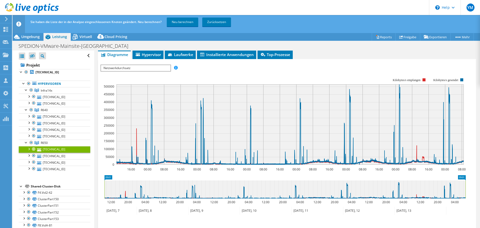
scroll to position [50, 0]
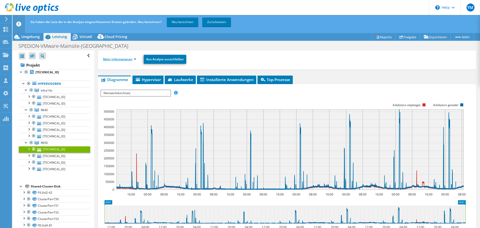
click at [130, 61] on link "Mehr Informationen" at bounding box center [119, 59] width 33 height 4
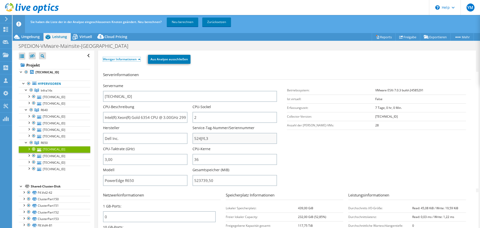
scroll to position [75, 0]
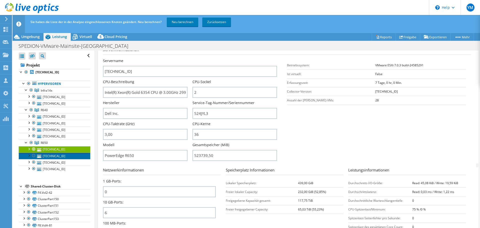
click at [48, 155] on link "[TECHNICAL_ID]" at bounding box center [55, 156] width 72 height 7
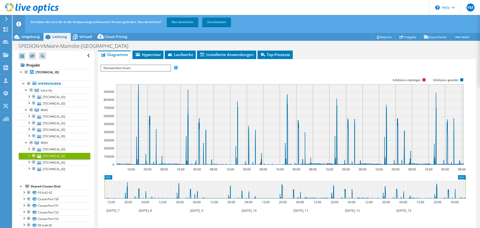
scroll to position [0, 0]
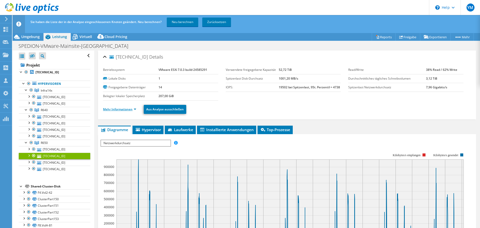
click at [106, 109] on link "Mehr Informationen" at bounding box center [119, 109] width 33 height 4
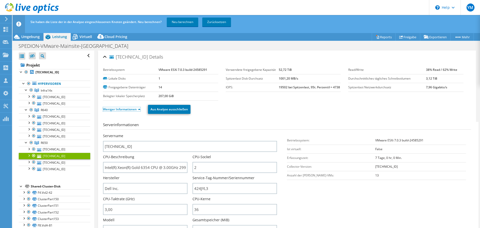
scroll to position [25, 0]
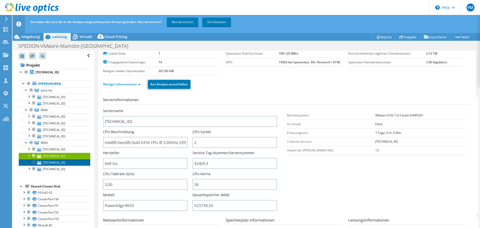
click at [69, 165] on link "[TECHNICAL_ID]" at bounding box center [55, 162] width 72 height 7
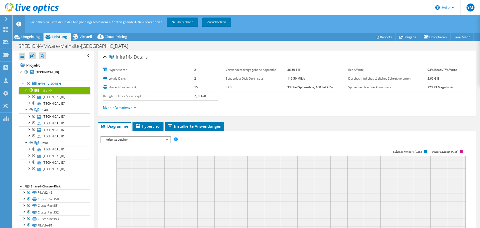
select select "USD"
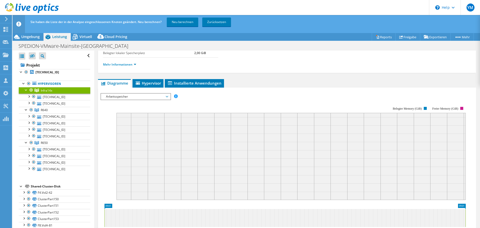
click at [249, 101] on rect at bounding box center [284, 150] width 366 height 100
click at [27, 90] on div at bounding box center [26, 89] width 5 height 5
click at [89, 32] on header "Sie haben die Liste der in der Analyse eingeschlossenen Knoten geändert. Neu be…" at bounding box center [254, 24] width 483 height 18
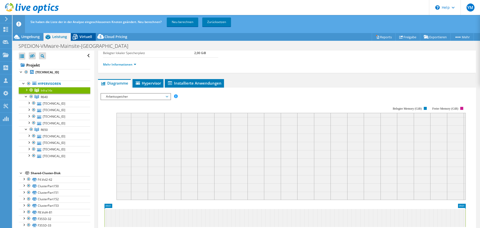
click at [84, 38] on span "Virtuell" at bounding box center [86, 36] width 13 height 5
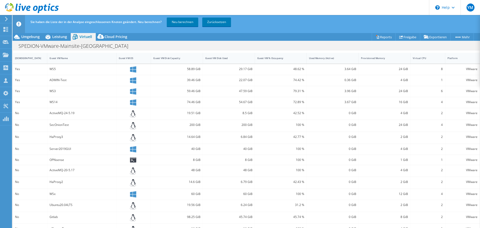
scroll to position [114, 0]
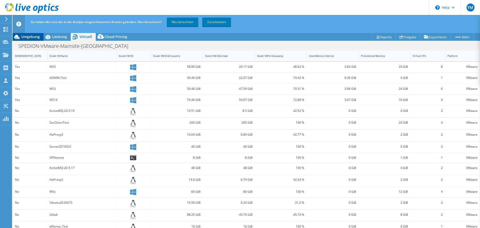
click at [34, 38] on span "Umgebung" at bounding box center [30, 36] width 19 height 5
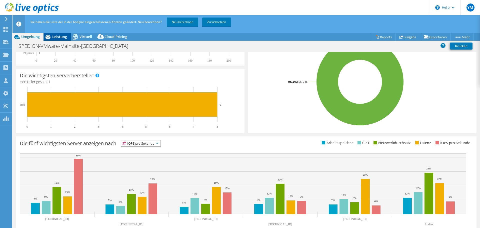
click at [62, 39] on span "Leistung" at bounding box center [59, 36] width 15 height 5
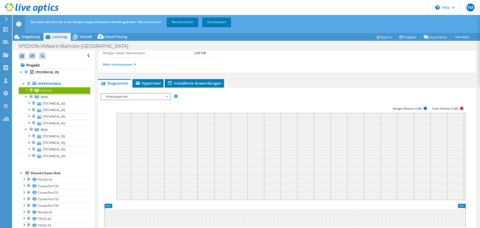
scroll to position [0, 0]
click at [63, 102] on link "[TECHNICAL_ID]" at bounding box center [55, 103] width 72 height 7
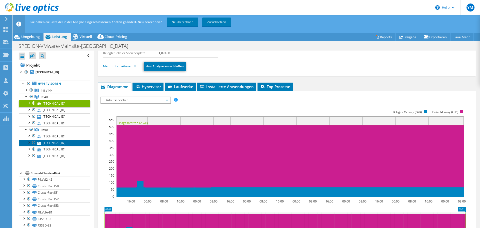
click at [57, 142] on link "[TECHNICAL_ID]" at bounding box center [55, 143] width 72 height 7
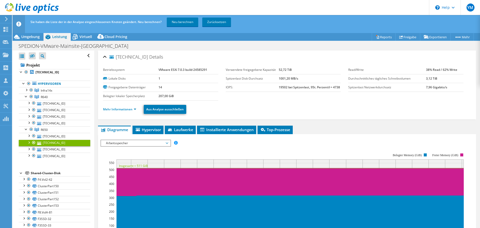
click at [125, 113] on ul "Mehr Informationen Aus Analyse ausschließen" at bounding box center [287, 109] width 368 height 10
click at [128, 110] on link "Mehr Informationen" at bounding box center [119, 109] width 33 height 4
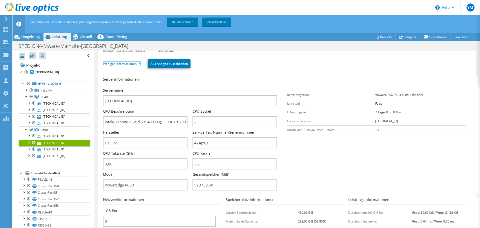
scroll to position [50, 0]
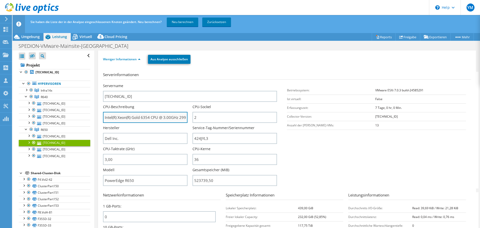
click at [144, 117] on input "Intel(R) Xeon(R) Gold 6354 CPU @ 3.00GHz 299 GHz" at bounding box center [145, 117] width 85 height 11
drag, startPoint x: 170, startPoint y: 118, endPoint x: 94, endPoint y: 118, distance: 76.1
click at [94, 118] on div "Alle öffnen Alle schließen Ausgeschlossene Knoten verbergen Projektbaumfilter" at bounding box center [247, 143] width 468 height 185
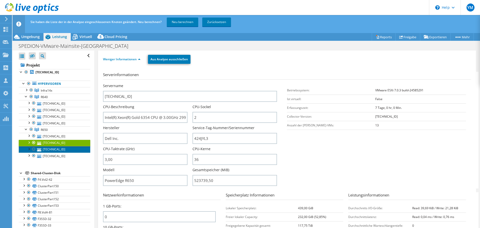
click at [61, 148] on link "[TECHNICAL_ID]" at bounding box center [55, 149] width 72 height 7
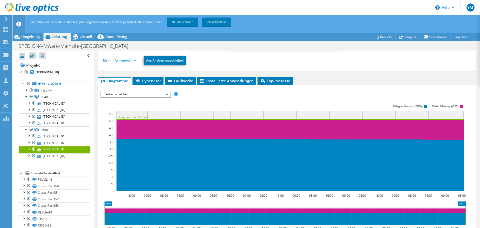
scroll to position [25, 0]
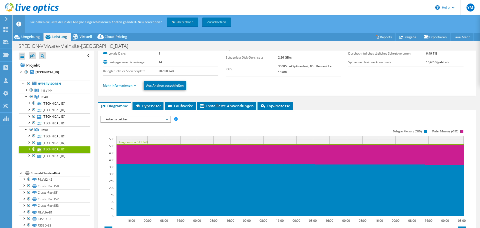
click at [125, 84] on link "Mehr Informationen" at bounding box center [119, 85] width 33 height 4
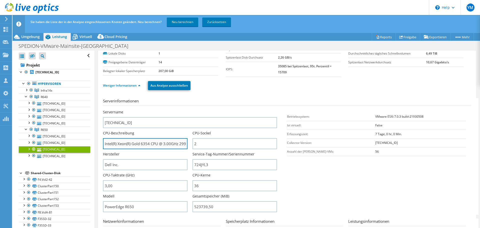
click at [143, 144] on input "Intel(R) Xeon(R) Gold 6354 CPU @ 3.00GHz 299 GHz" at bounding box center [145, 143] width 85 height 11
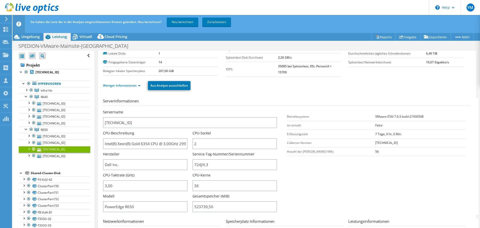
click at [273, 88] on ul "Weniger Informationen Aus Analyse ausschließen" at bounding box center [287, 85] width 368 height 10
click at [330, 93] on div "Weniger Informationen Aus Analyse ausschließen" at bounding box center [287, 86] width 368 height 18
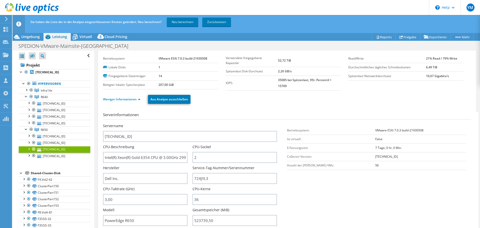
scroll to position [0, 0]
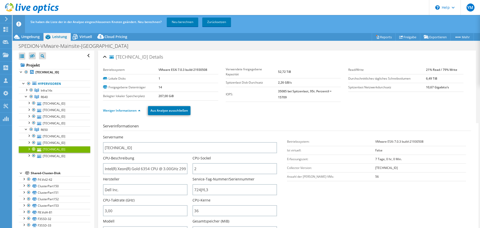
click at [334, 89] on td "35085 bei Spitzenlast, 95t. Perzentil = 15709" at bounding box center [309, 94] width 63 height 15
click at [70, 48] on h1 "SPEDION-VMware-Mainsite-[GEOGRAPHIC_DATA]" at bounding box center [76, 46] width 120 height 6
click at [71, 48] on h1 "SPEDION-VMware-Mainsite-[GEOGRAPHIC_DATA]" at bounding box center [76, 46] width 120 height 6
click at [71, 49] on h1 "SPEDION-VMware-Mainsite-[GEOGRAPHIC_DATA]" at bounding box center [76, 46] width 120 height 6
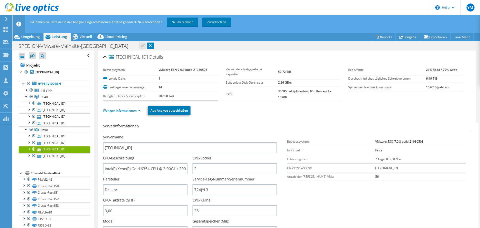
click at [169, 52] on div "192.168.1.107 Details" at bounding box center [287, 57] width 368 height 11
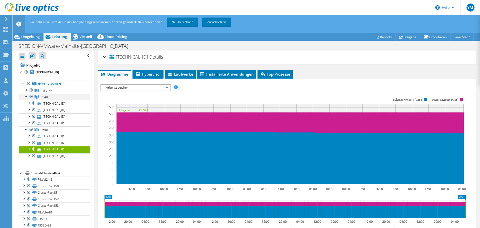
click at [27, 95] on div at bounding box center [26, 96] width 5 height 5
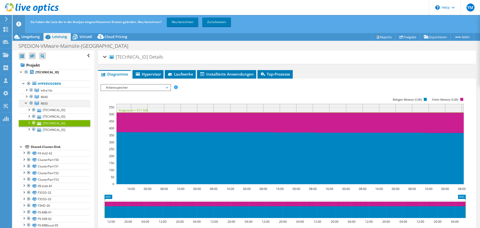
click at [25, 103] on div at bounding box center [26, 102] width 5 height 5
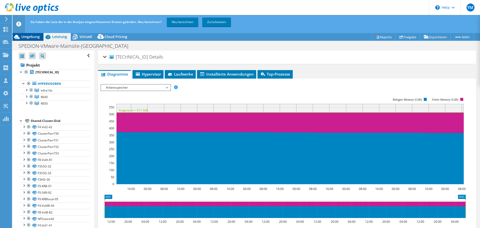
click at [34, 41] on div "Umgebung" at bounding box center [28, 37] width 31 height 8
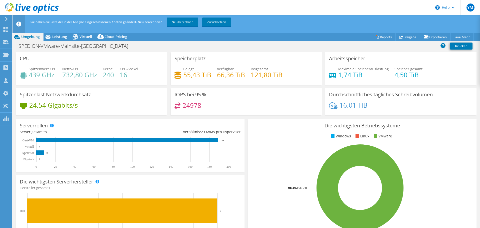
click at [192, 75] on h4 "55,43 TiB" at bounding box center [197, 75] width 28 height 6
click at [114, 75] on div "Spitzenwert CPU 439 GHz Netto-CPU 732,80 GHz Kerne 240 CPU-Sockel 16" at bounding box center [92, 74] width 144 height 16
click at [120, 76] on h4 "16" at bounding box center [129, 75] width 19 height 6
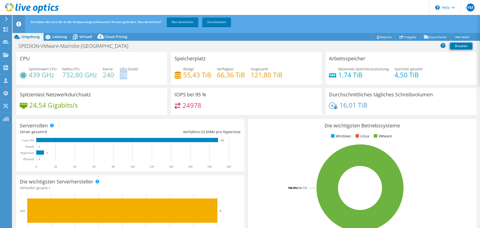
click at [120, 76] on h4 "16" at bounding box center [129, 75] width 19 height 6
click at [109, 76] on h4 "240" at bounding box center [108, 75] width 11 height 6
click at [90, 109] on div "24,54 Gigabits/s" at bounding box center [92, 107] width 144 height 11
click at [221, 108] on div "24978" at bounding box center [247, 107] width 144 height 11
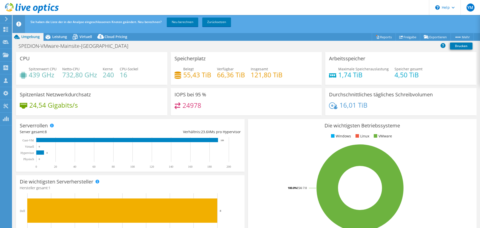
click at [221, 108] on div "24978" at bounding box center [247, 107] width 144 height 11
click at [190, 108] on h4 "24978" at bounding box center [192, 106] width 19 height 6
click at [209, 106] on div "24978" at bounding box center [247, 107] width 144 height 11
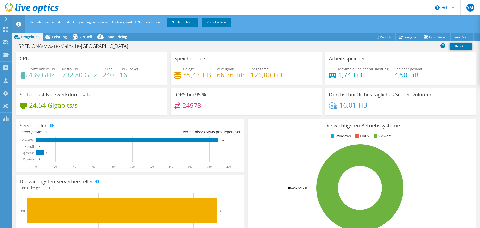
click at [209, 106] on div "24978" at bounding box center [247, 107] width 144 height 11
click at [67, 35] on span "Leistung" at bounding box center [59, 36] width 15 height 5
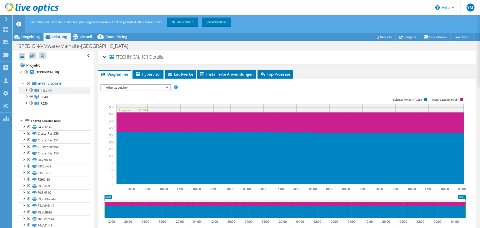
click at [42, 93] on link "Infra14x" at bounding box center [55, 90] width 72 height 7
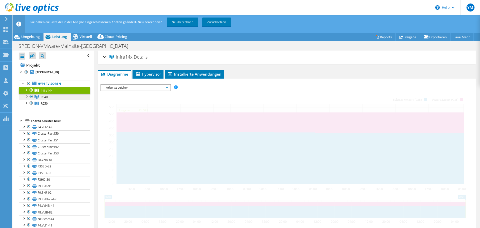
click at [43, 97] on span "R640" at bounding box center [44, 97] width 7 height 4
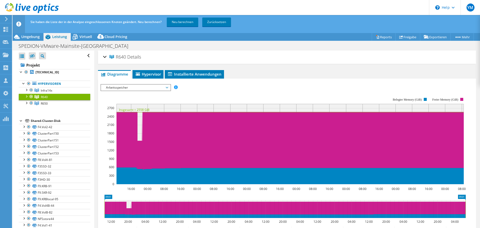
click at [27, 97] on div at bounding box center [26, 96] width 5 height 5
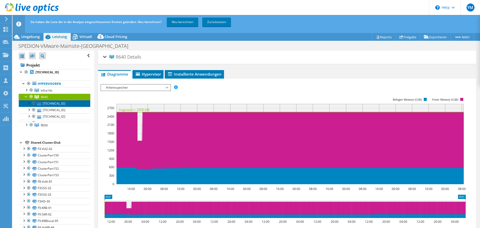
click at [42, 104] on link "[TECHNICAL_ID]" at bounding box center [55, 103] width 72 height 7
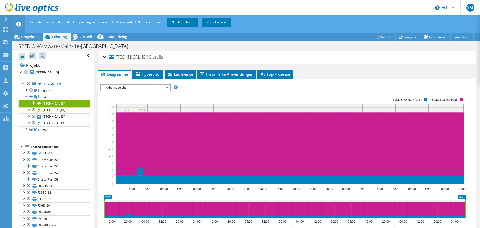
click at [112, 58] on span "[TECHNICAL_ID]" at bounding box center [129, 57] width 39 height 5
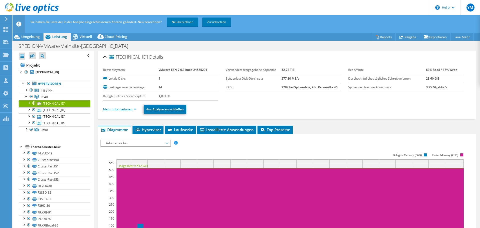
click at [123, 108] on link "Mehr Informationen" at bounding box center [119, 109] width 33 height 4
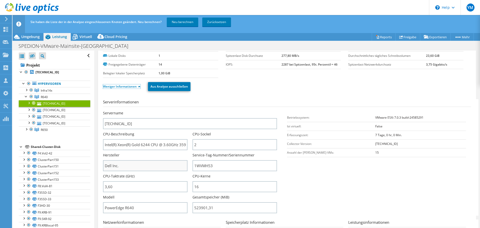
scroll to position [50, 0]
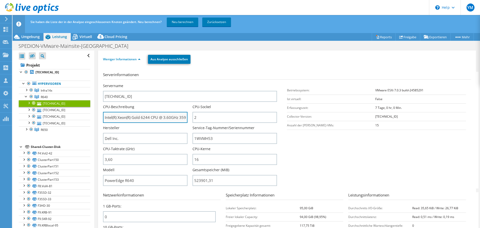
click at [149, 118] on input "Intel(R) Xeon(R) Gold 6244 CPU @ 3.60GHz 359 GHz" at bounding box center [145, 117] width 85 height 11
drag, startPoint x: 149, startPoint y: 118, endPoint x: 73, endPoint y: 117, distance: 75.8
click at [73, 117] on div "Alle öffnen Alle schließen Ausgeschlossene Knoten verbergen Projektbaumfilter" at bounding box center [247, 143] width 468 height 185
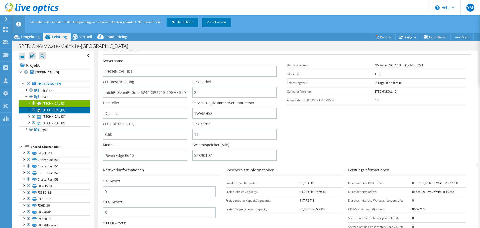
click at [54, 109] on link "[TECHNICAL_ID]" at bounding box center [55, 110] width 72 height 7
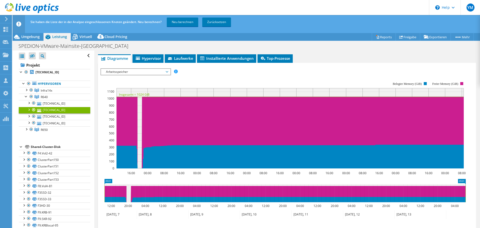
scroll to position [25, 0]
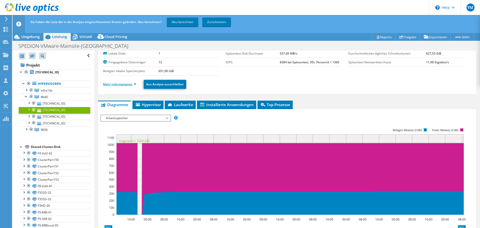
click at [123, 85] on link "Mehr Informationen" at bounding box center [119, 84] width 33 height 4
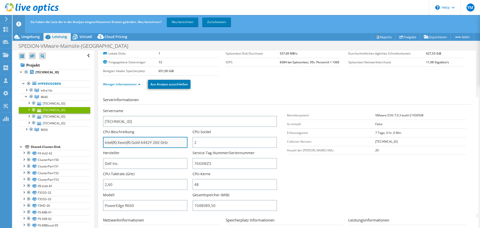
click at [148, 144] on input "Intel(R) Xeon(R) Gold 6442Y 260 GHz" at bounding box center [145, 142] width 85 height 11
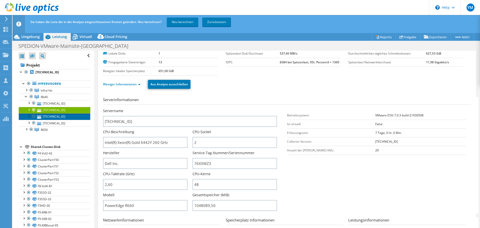
click at [46, 118] on link "[TECHNICAL_ID]" at bounding box center [55, 116] width 72 height 7
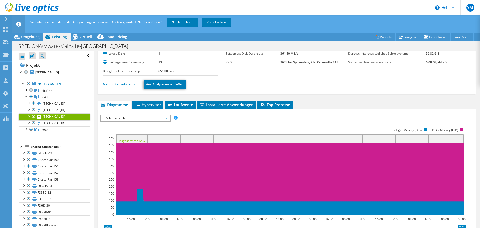
click at [129, 85] on link "Mehr Informationen" at bounding box center [119, 84] width 33 height 4
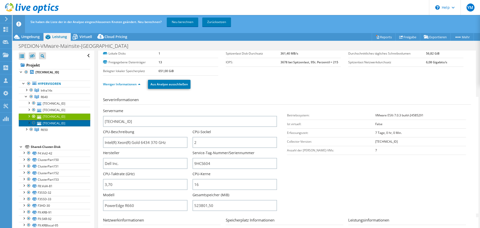
click at [48, 124] on link "[TECHNICAL_ID]" at bounding box center [55, 123] width 72 height 7
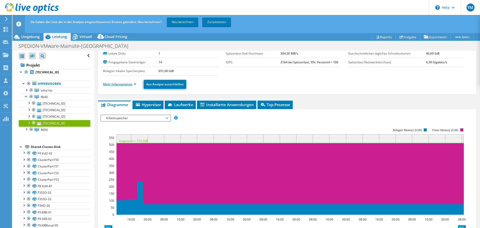
click at [121, 85] on link "Mehr Informationen" at bounding box center [119, 84] width 33 height 4
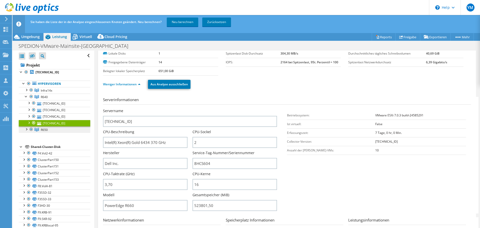
click at [36, 131] on icon at bounding box center [37, 130] width 5 height 4
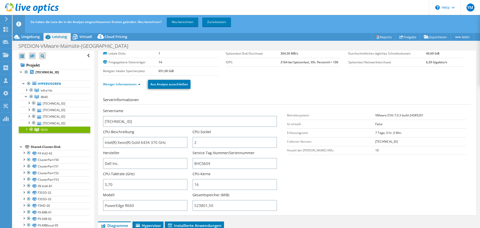
click at [24, 131] on div at bounding box center [26, 128] width 5 height 5
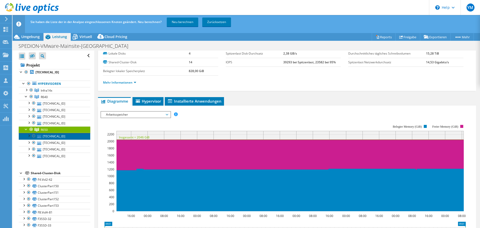
click at [52, 137] on link "[TECHNICAL_ID]" at bounding box center [55, 136] width 72 height 7
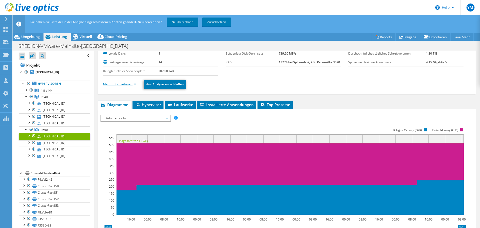
click at [133, 84] on link "Mehr Informationen" at bounding box center [119, 84] width 33 height 4
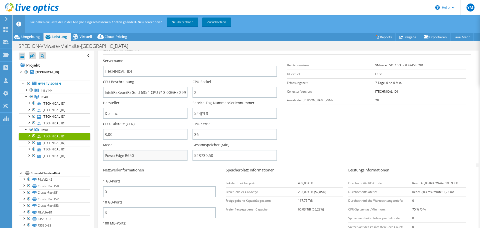
scroll to position [50, 0]
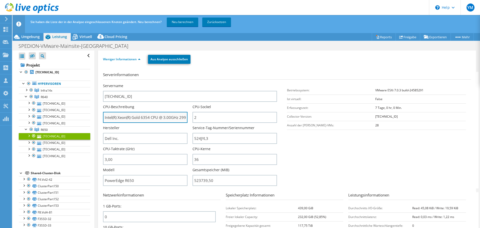
click at [147, 117] on input "Intel(R) Xeon(R) Gold 6354 CPU @ 3.00GHz 299 GHz" at bounding box center [145, 117] width 85 height 11
